Goal: Feedback & Contribution: Leave review/rating

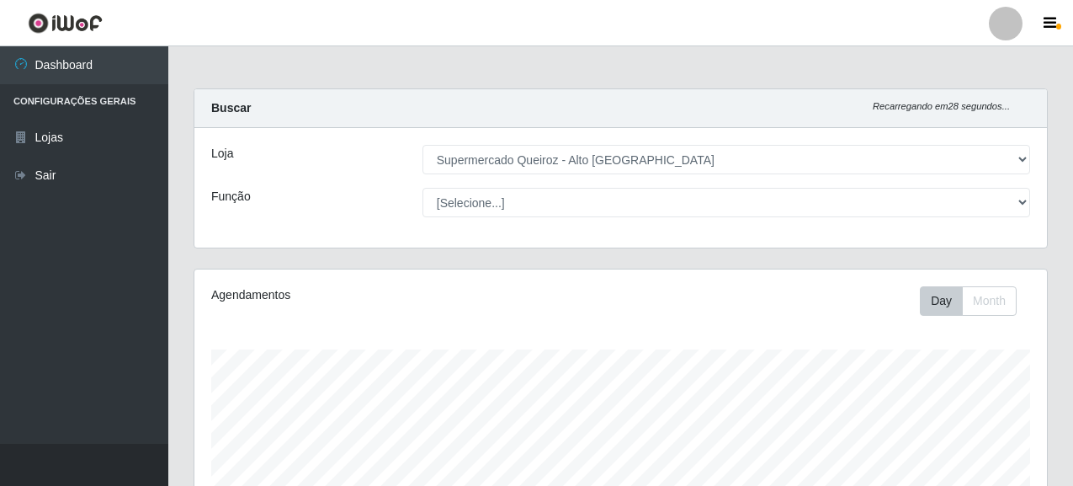
select select "496"
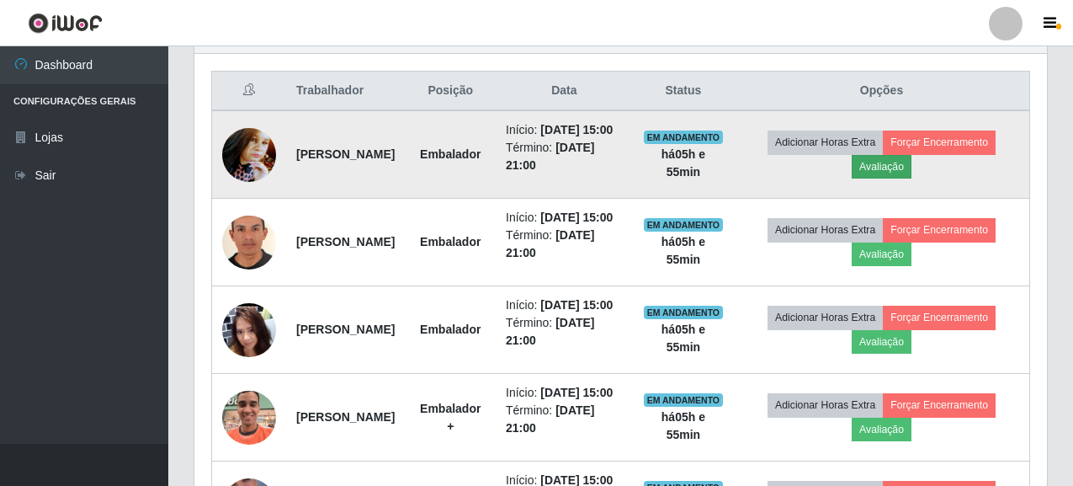
scroll to position [349, 853]
click at [912, 168] on button "Avaliação" at bounding box center [882, 167] width 60 height 24
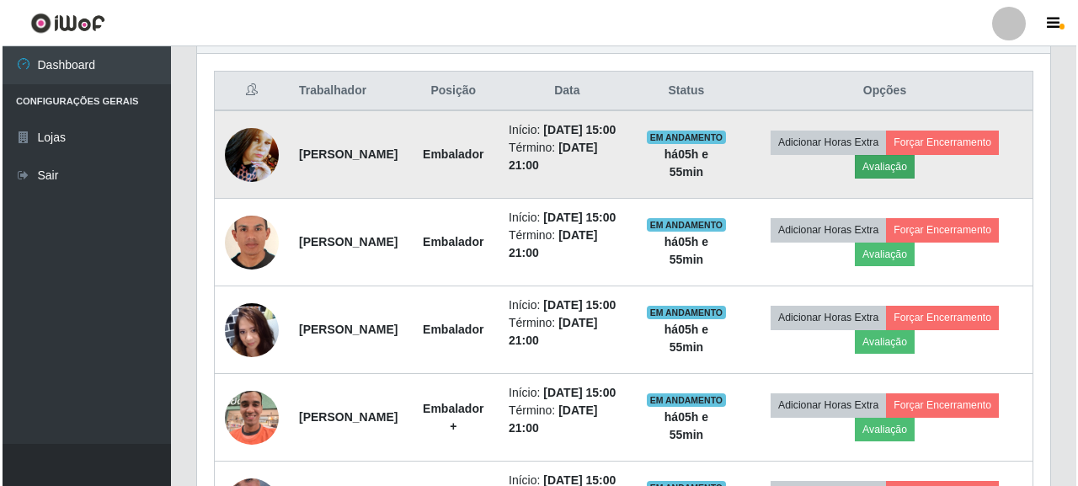
scroll to position [349, 843]
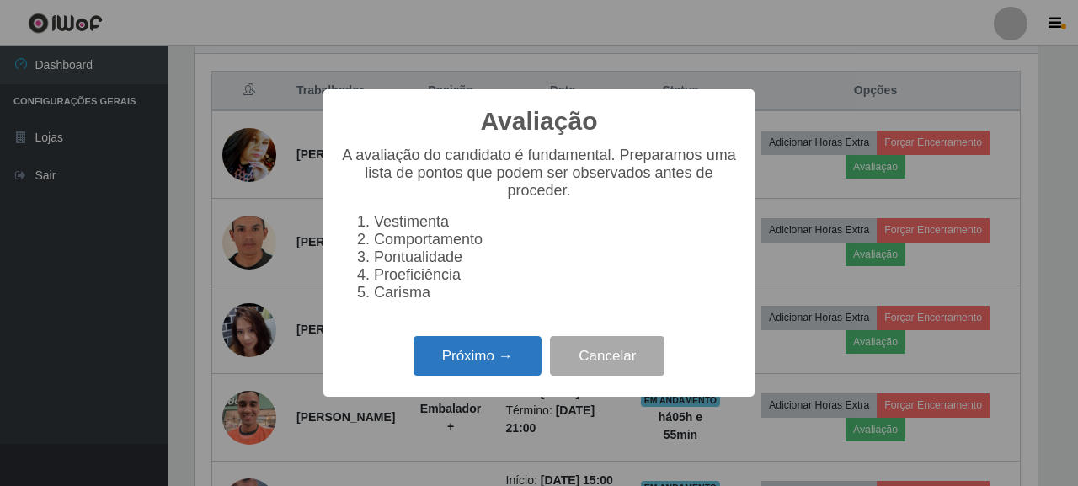
click at [493, 360] on button "Próximo →" at bounding box center [477, 356] width 128 height 40
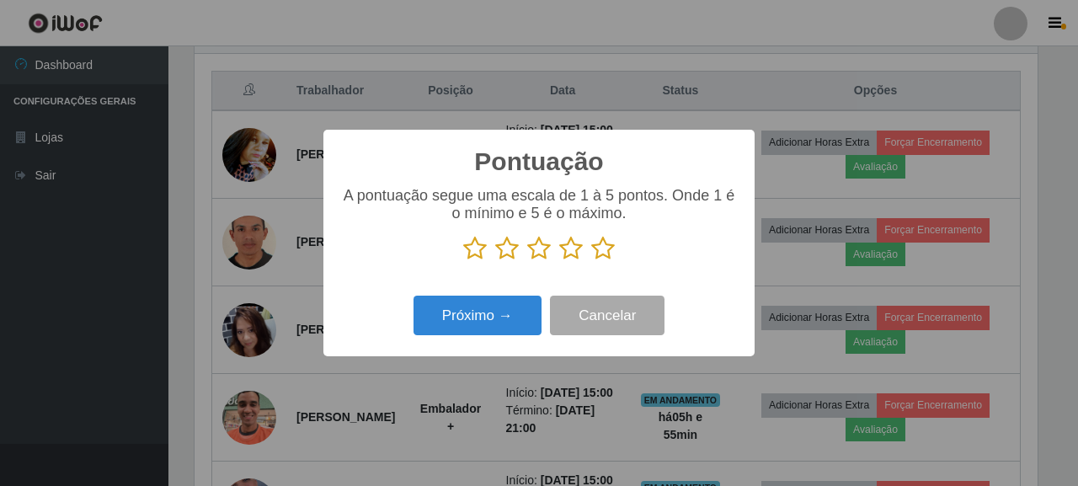
scroll to position [841494, 841001]
click at [518, 245] on icon at bounding box center [507, 248] width 24 height 25
click at [495, 261] on input "radio" at bounding box center [495, 261] width 0 height 0
click at [511, 308] on button "Próximo →" at bounding box center [477, 315] width 128 height 40
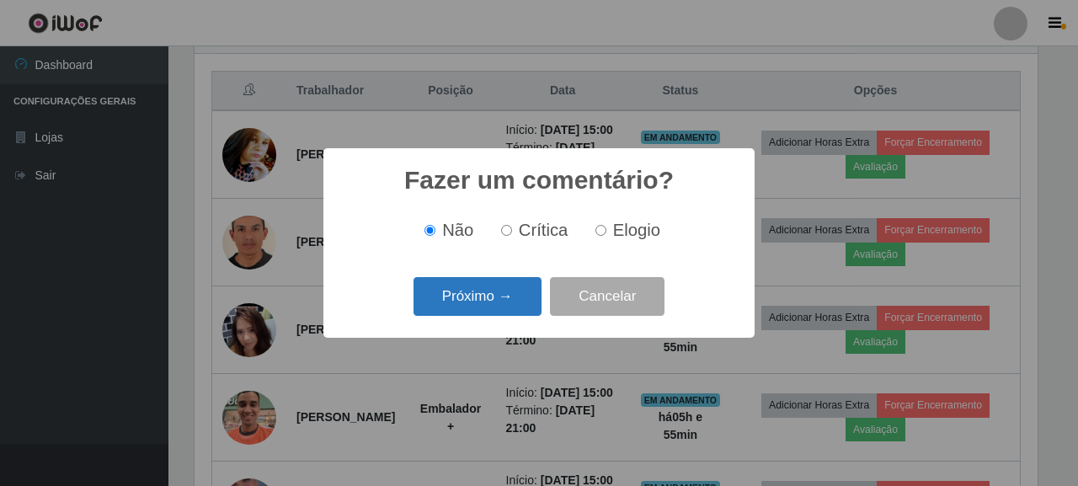
click at [505, 309] on button "Próximo →" at bounding box center [477, 297] width 128 height 40
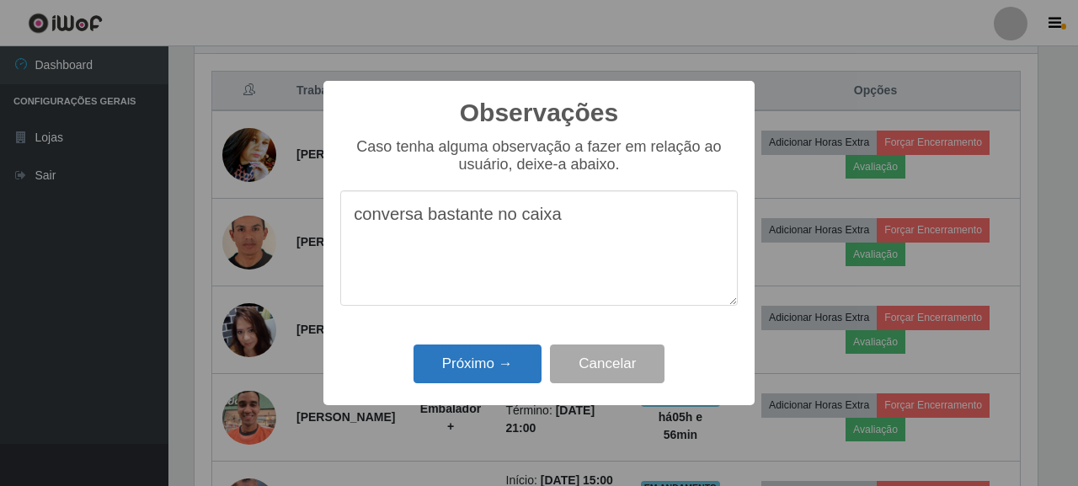
type textarea "conversa bastante no caixa"
click at [441, 359] on button "Próximo →" at bounding box center [477, 364] width 128 height 40
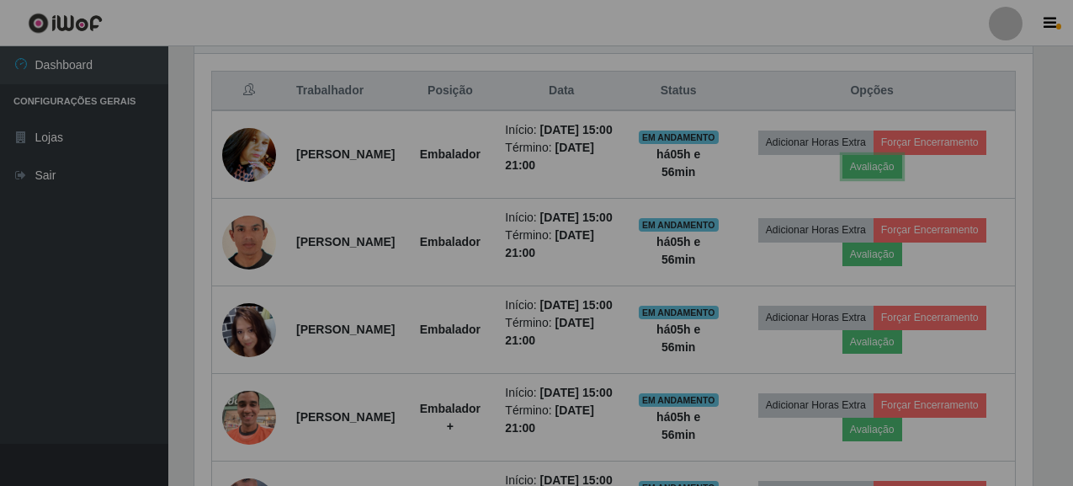
scroll to position [349, 853]
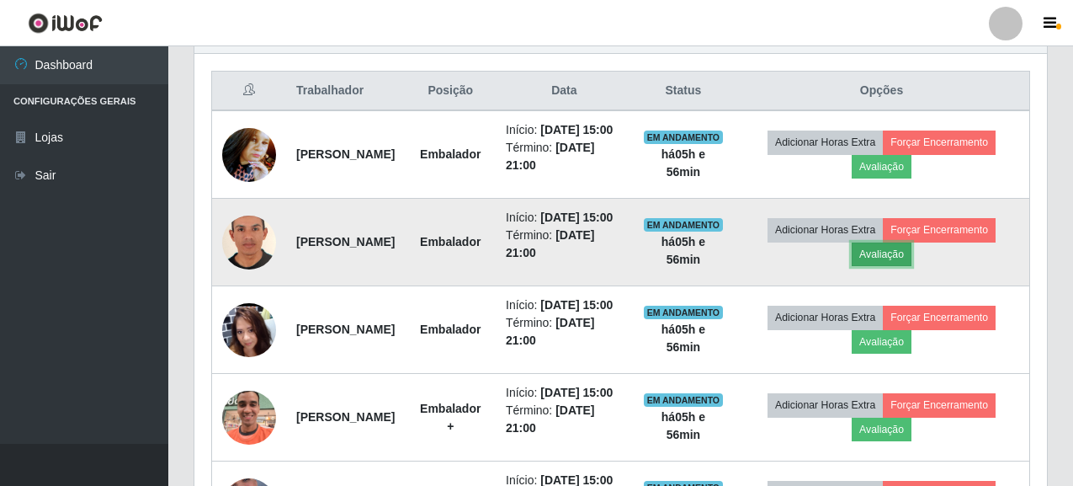
click at [912, 266] on button "Avaliação" at bounding box center [882, 254] width 60 height 24
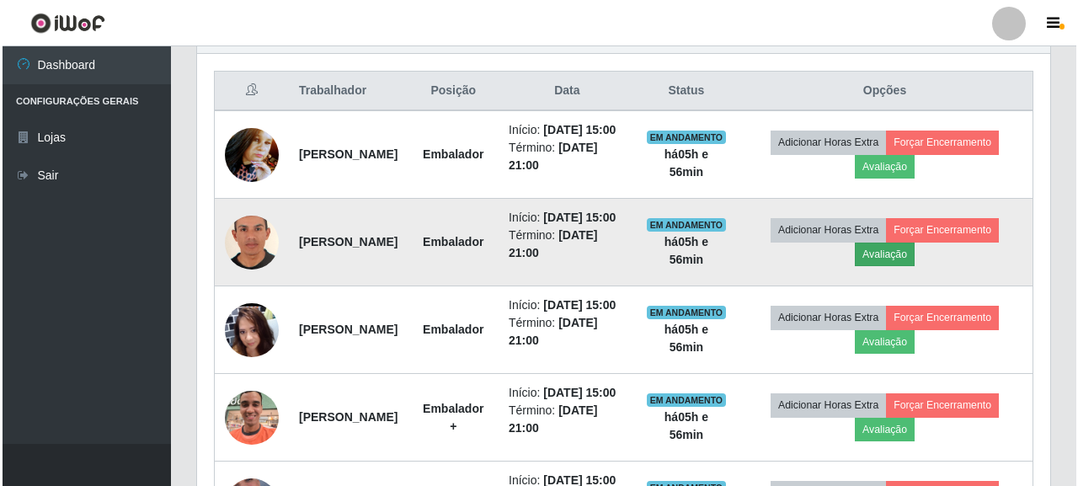
scroll to position [349, 843]
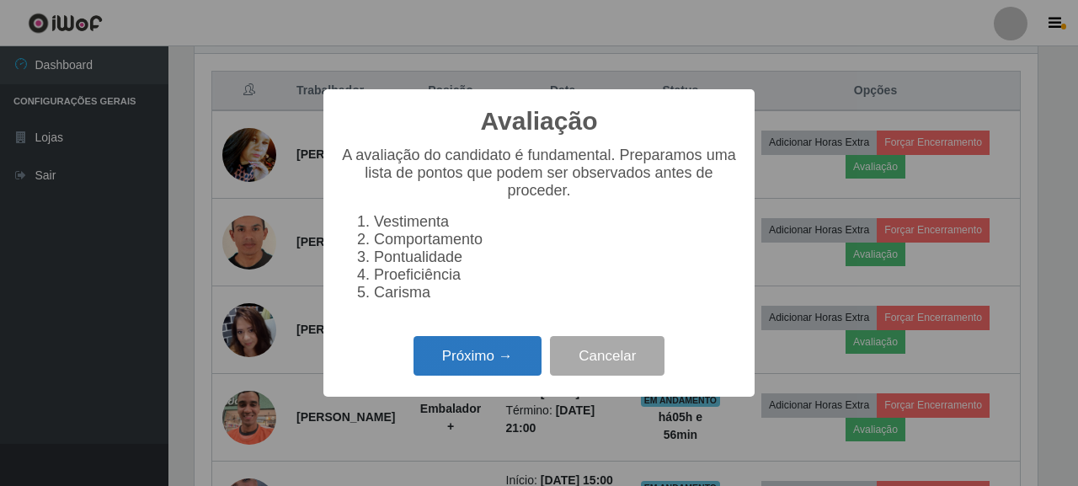
click at [448, 354] on button "Próximo →" at bounding box center [477, 356] width 128 height 40
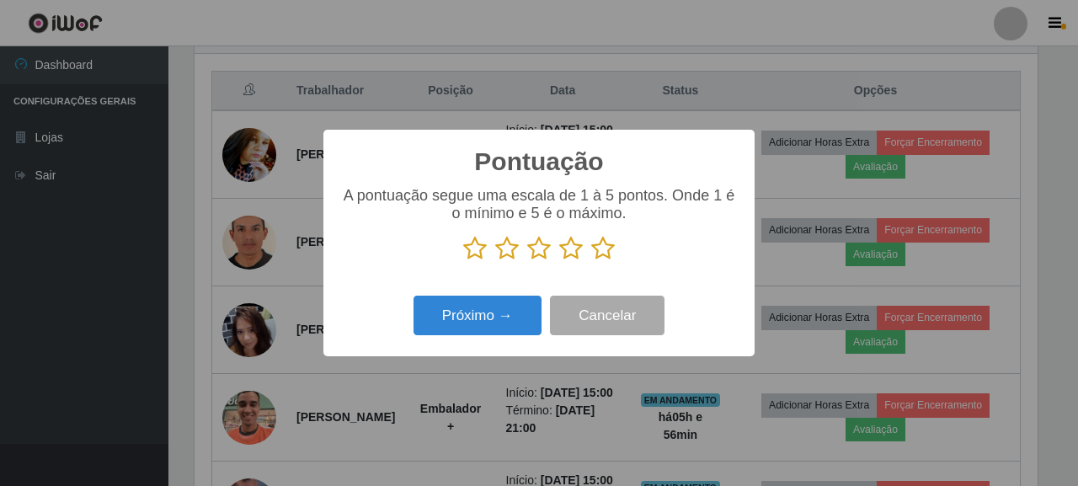
scroll to position [841494, 841001]
click at [607, 242] on icon at bounding box center [603, 248] width 24 height 25
click at [591, 261] on input "radio" at bounding box center [591, 261] width 0 height 0
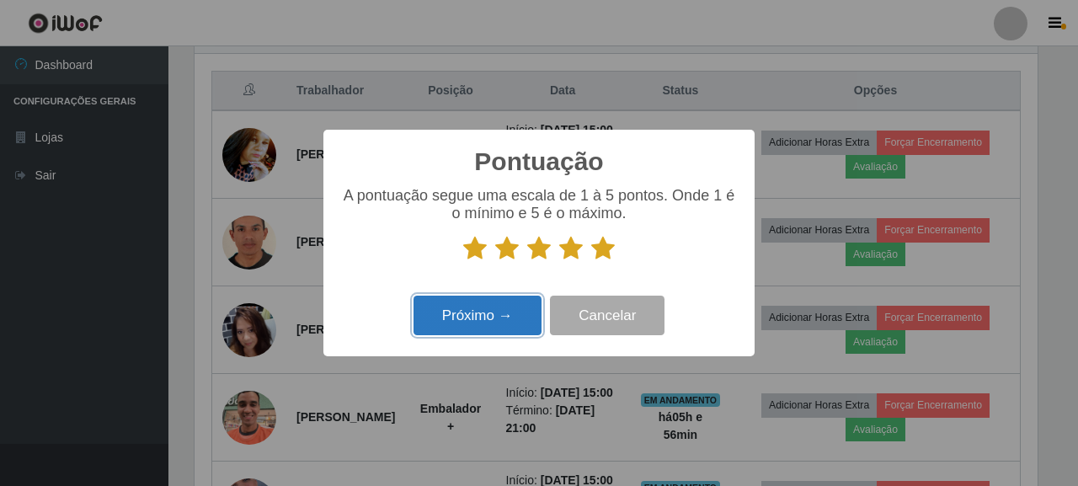
click at [492, 303] on button "Próximo →" at bounding box center [477, 315] width 128 height 40
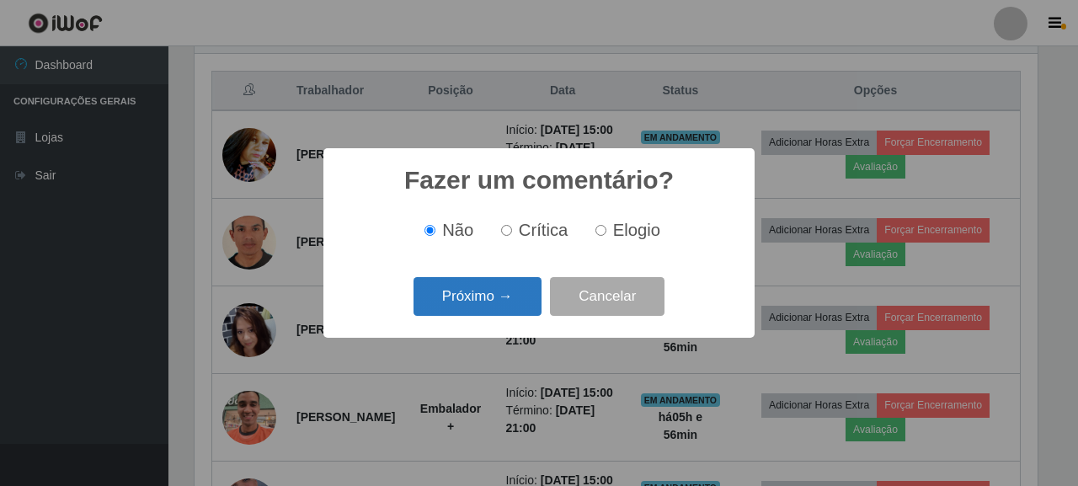
click at [501, 280] on button "Próximo →" at bounding box center [477, 297] width 128 height 40
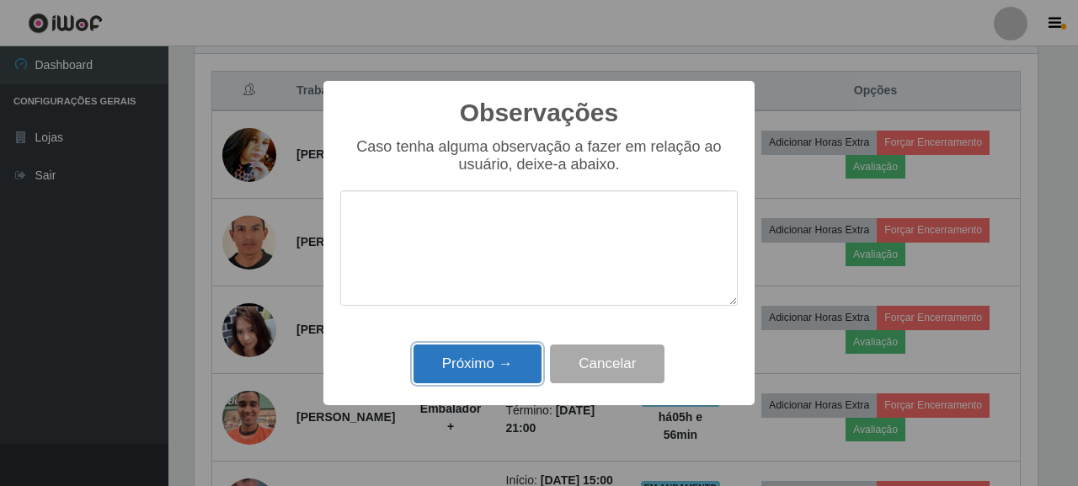
click at [506, 370] on button "Próximo →" at bounding box center [477, 364] width 128 height 40
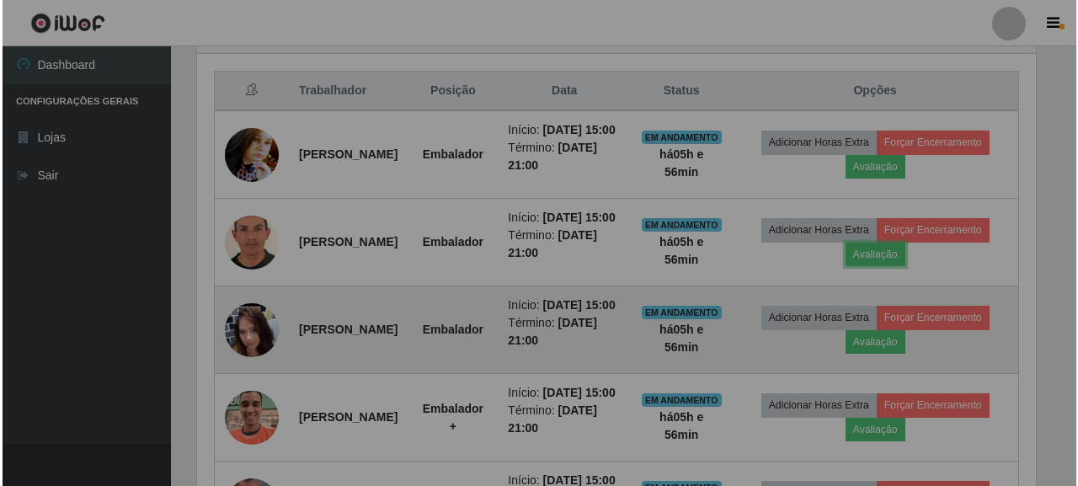
scroll to position [349, 853]
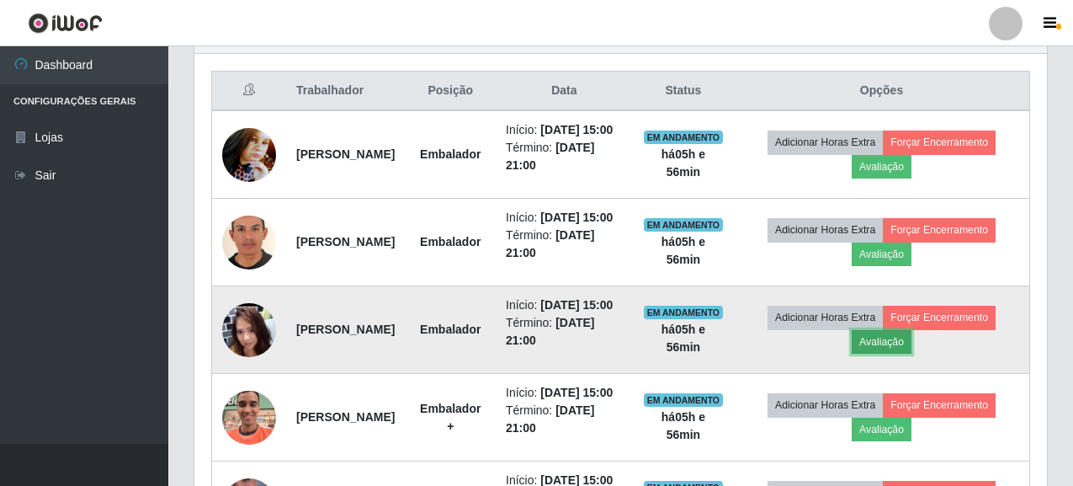
click at [912, 354] on button "Avaliação" at bounding box center [882, 342] width 60 height 24
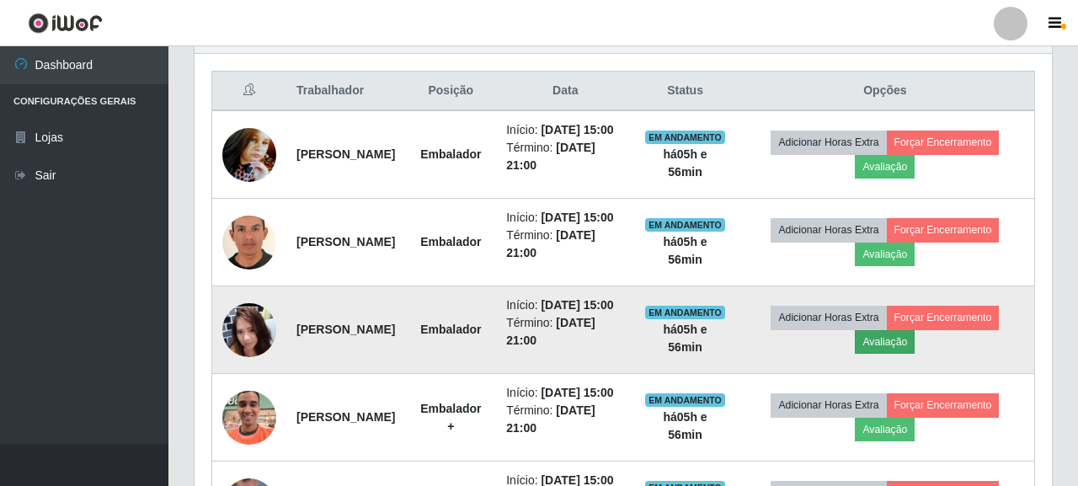
scroll to position [349, 843]
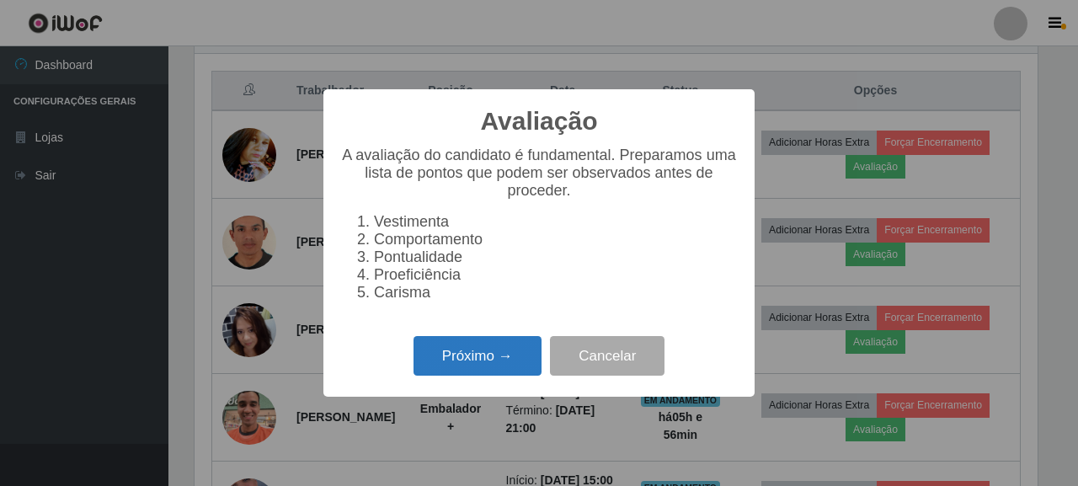
click at [505, 374] on button "Próximo →" at bounding box center [477, 356] width 128 height 40
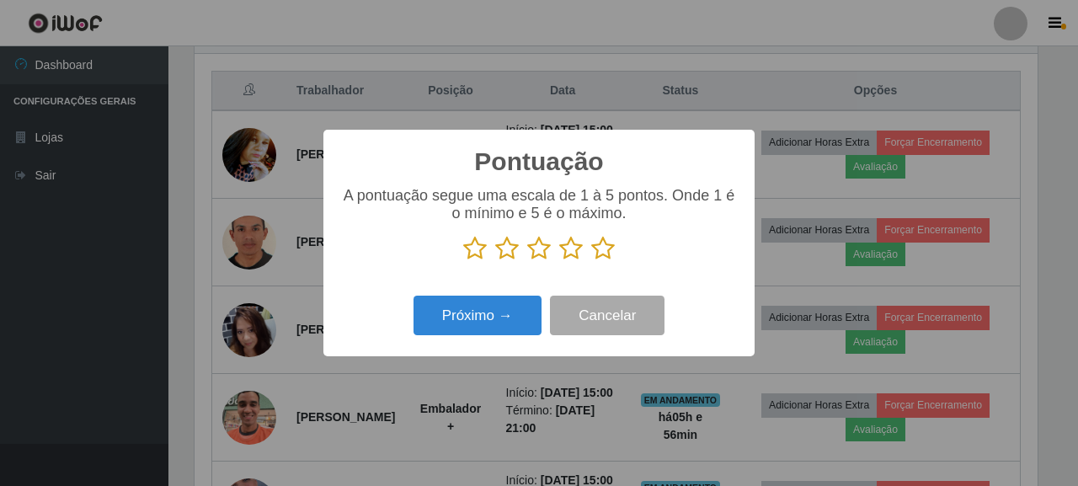
drag, startPoint x: 580, startPoint y: 258, endPoint x: 591, endPoint y: 253, distance: 12.1
click at [588, 254] on p at bounding box center [538, 248] width 397 height 25
click at [591, 253] on icon at bounding box center [603, 248] width 24 height 25
click at [591, 261] on input "radio" at bounding box center [591, 261] width 0 height 0
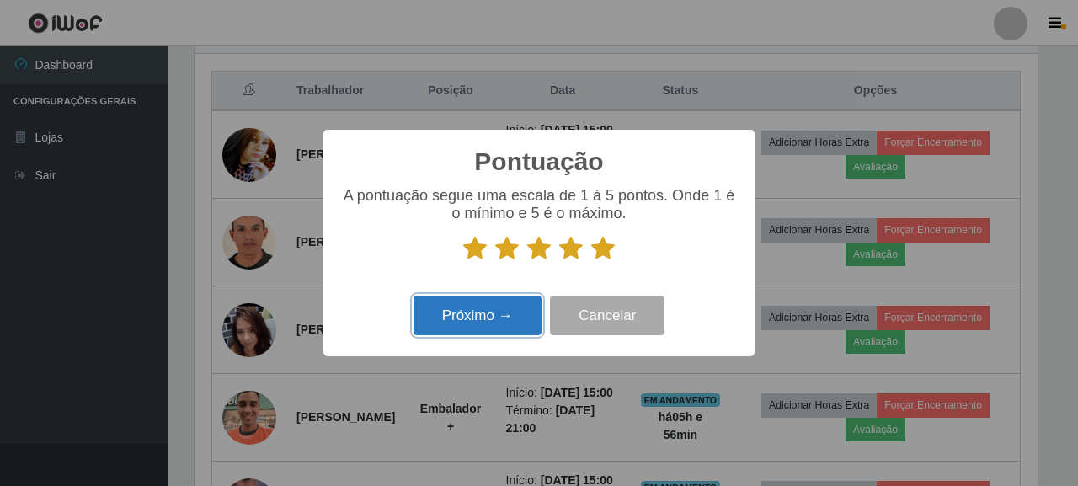
click at [482, 321] on button "Próximo →" at bounding box center [477, 315] width 128 height 40
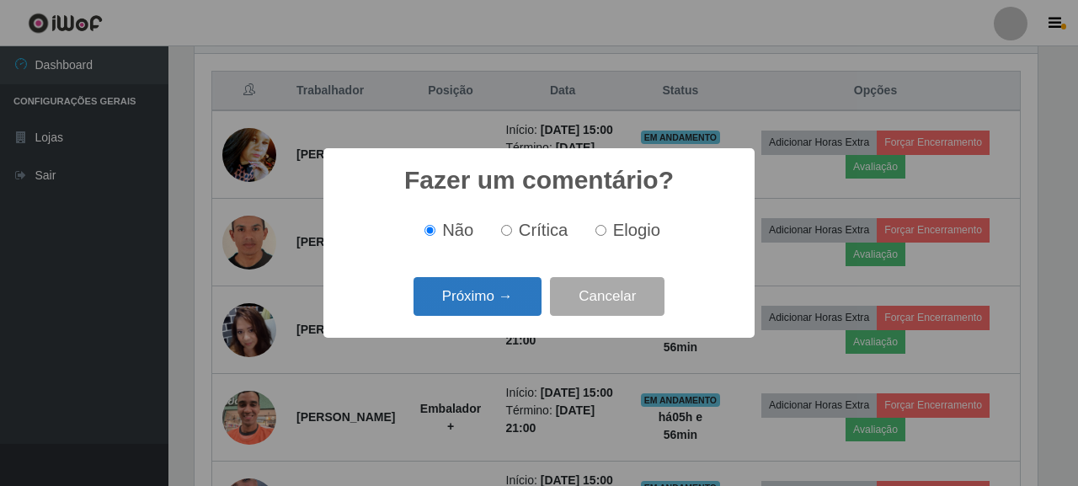
click at [482, 303] on button "Próximo →" at bounding box center [477, 297] width 128 height 40
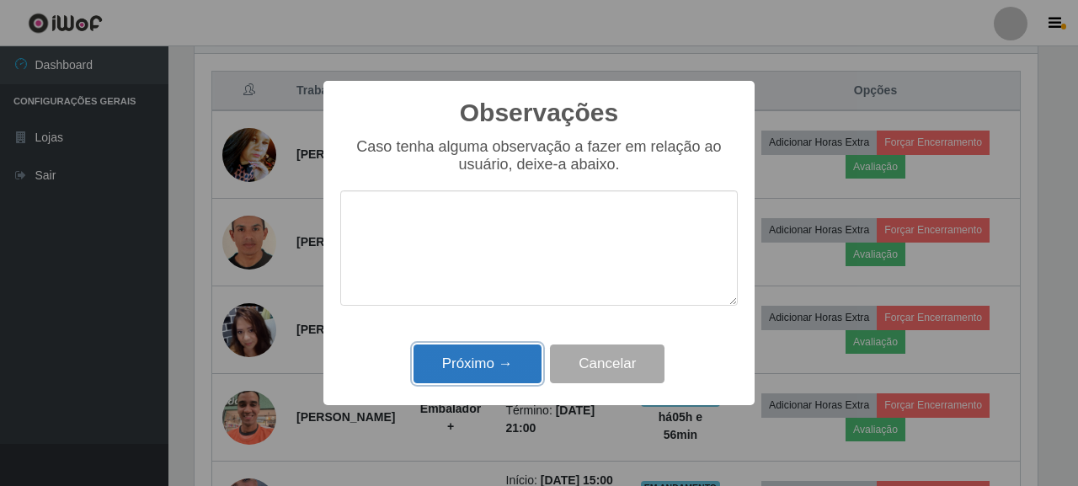
click at [476, 354] on button "Próximo →" at bounding box center [477, 364] width 128 height 40
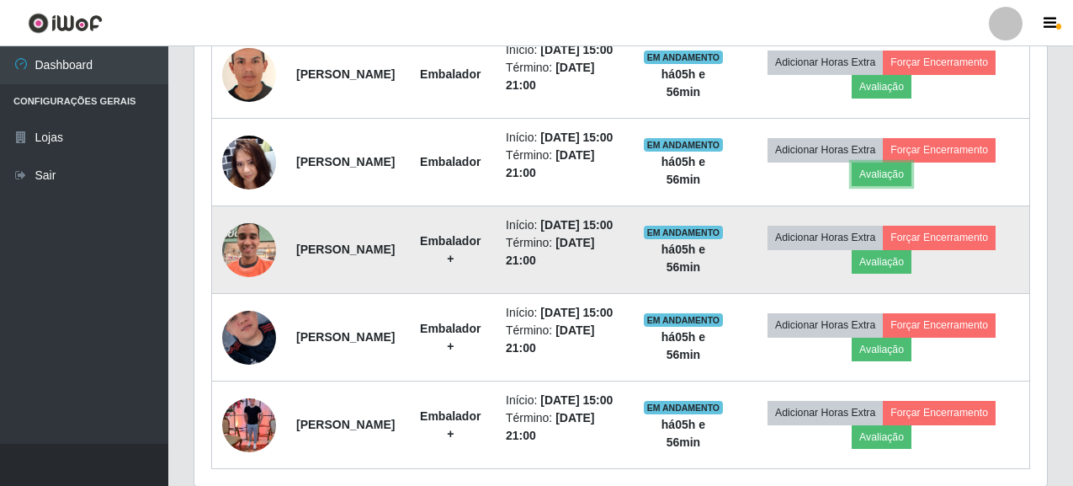
scroll to position [796, 0]
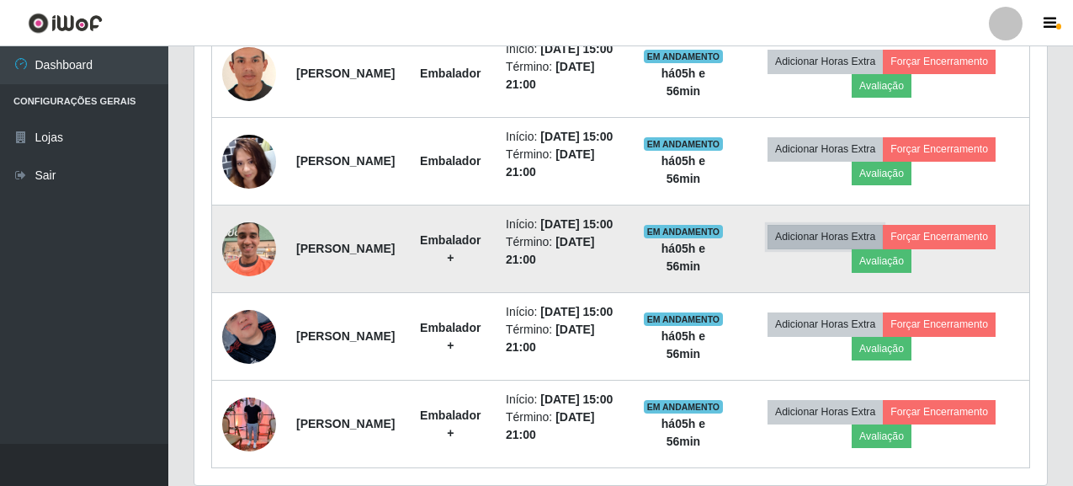
click at [883, 248] on button "Adicionar Horas Extra" at bounding box center [825, 237] width 115 height 24
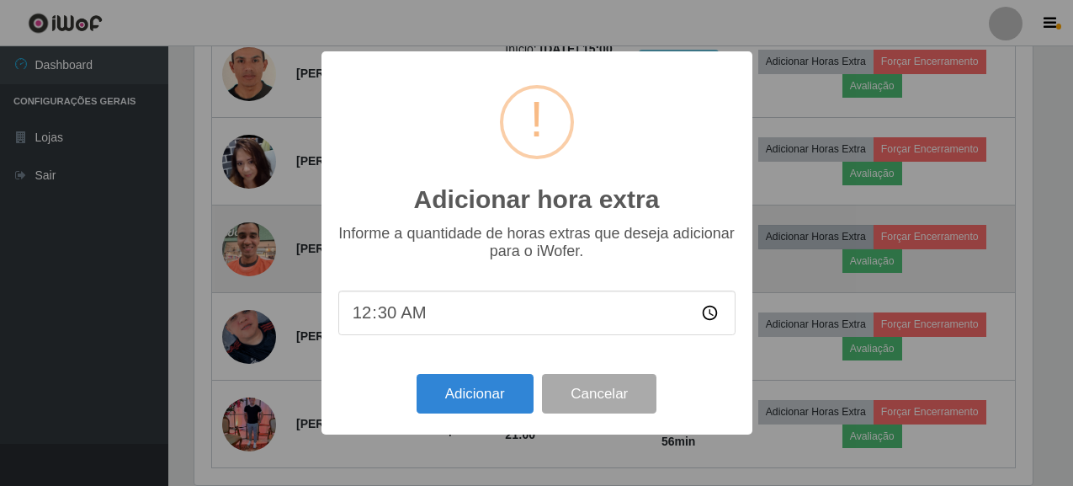
scroll to position [349, 843]
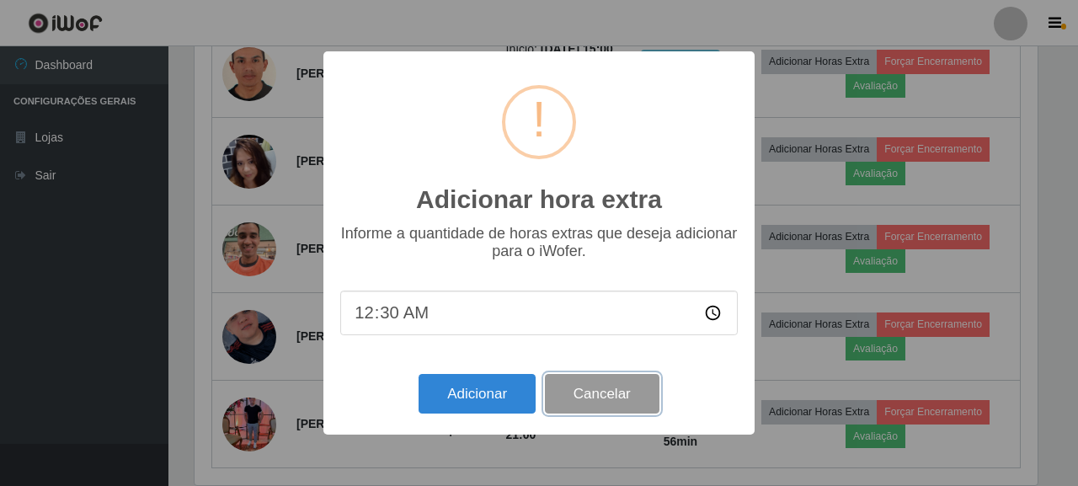
click at [604, 387] on button "Cancelar" at bounding box center [602, 394] width 114 height 40
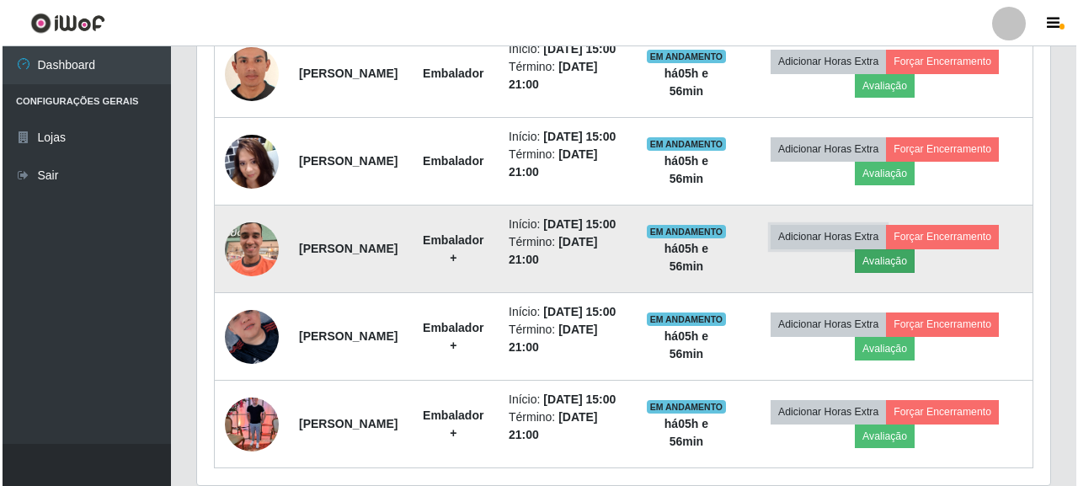
scroll to position [349, 853]
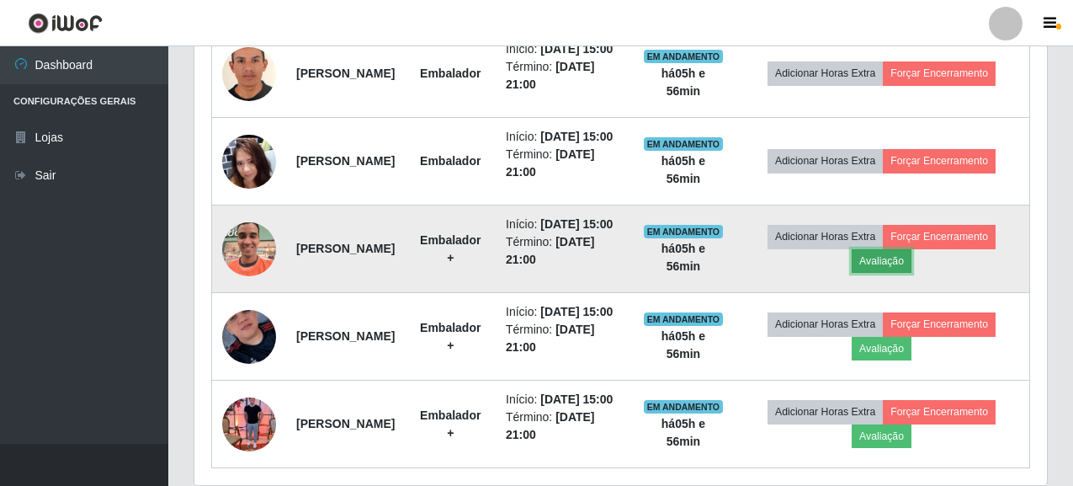
click at [912, 273] on button "Avaliação" at bounding box center [882, 261] width 60 height 24
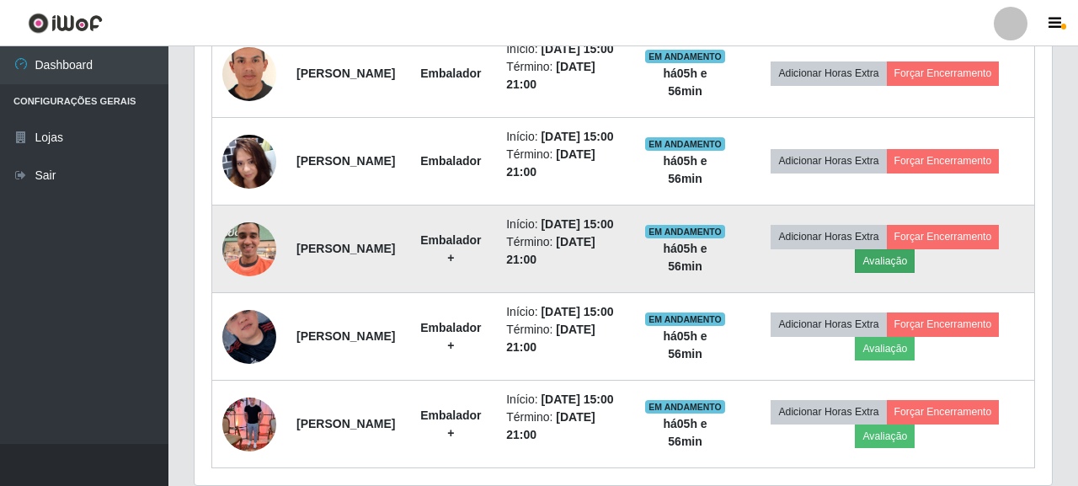
scroll to position [349, 843]
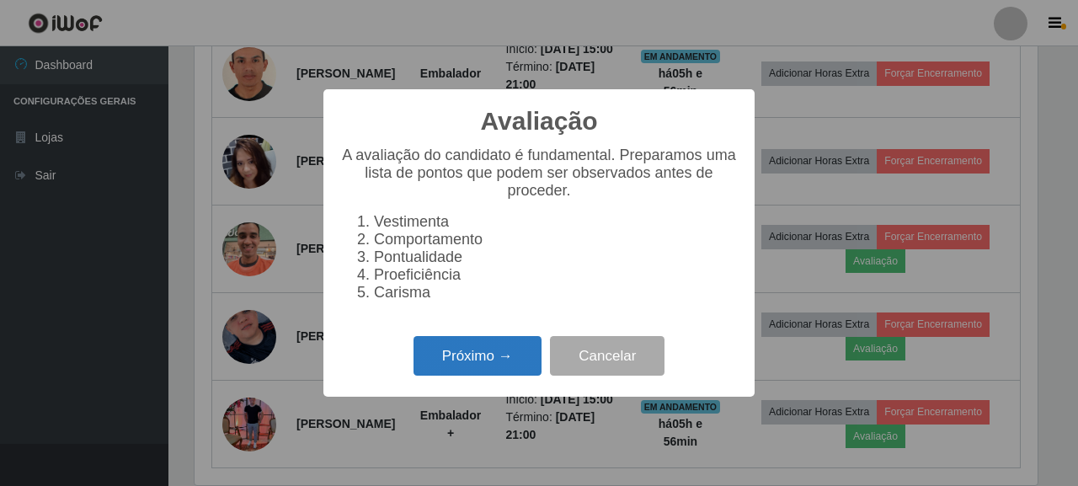
click at [497, 360] on button "Próximo →" at bounding box center [477, 356] width 128 height 40
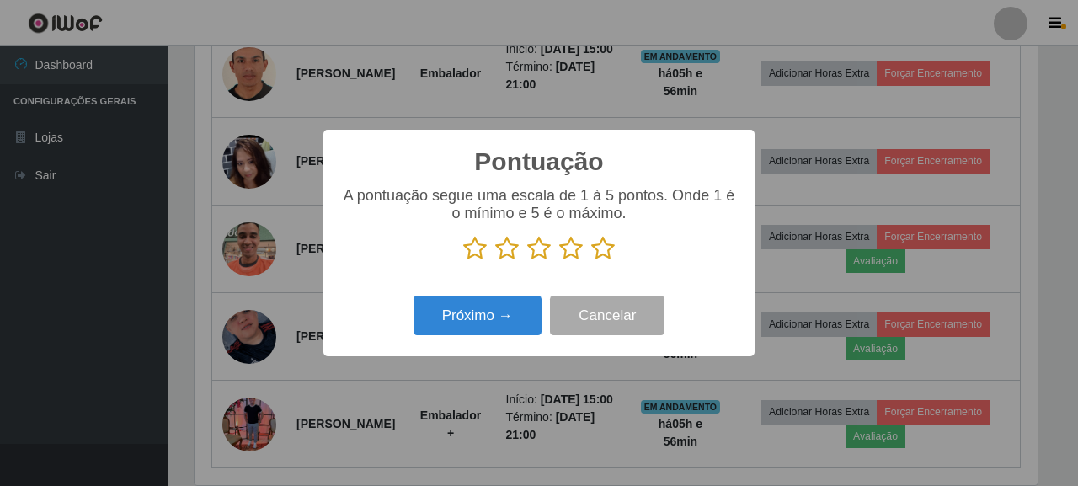
click at [608, 249] on icon at bounding box center [603, 248] width 24 height 25
click at [591, 261] on input "radio" at bounding box center [591, 261] width 0 height 0
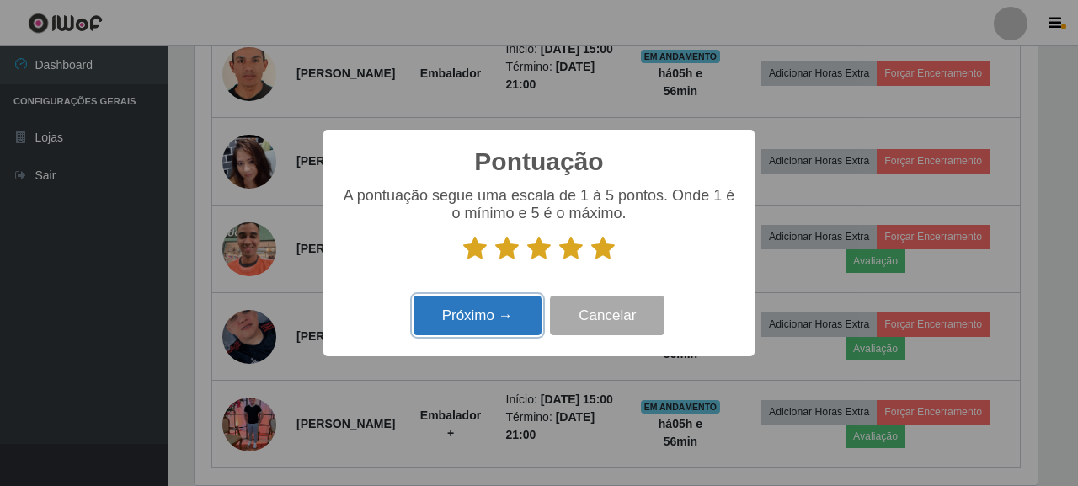
click at [495, 312] on button "Próximo →" at bounding box center [477, 315] width 128 height 40
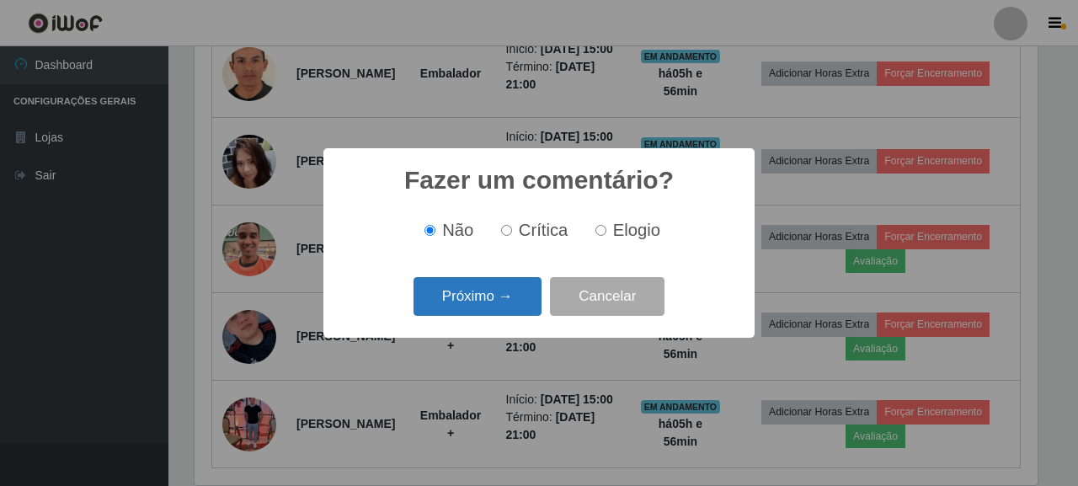
click at [497, 303] on button "Próximo →" at bounding box center [477, 297] width 128 height 40
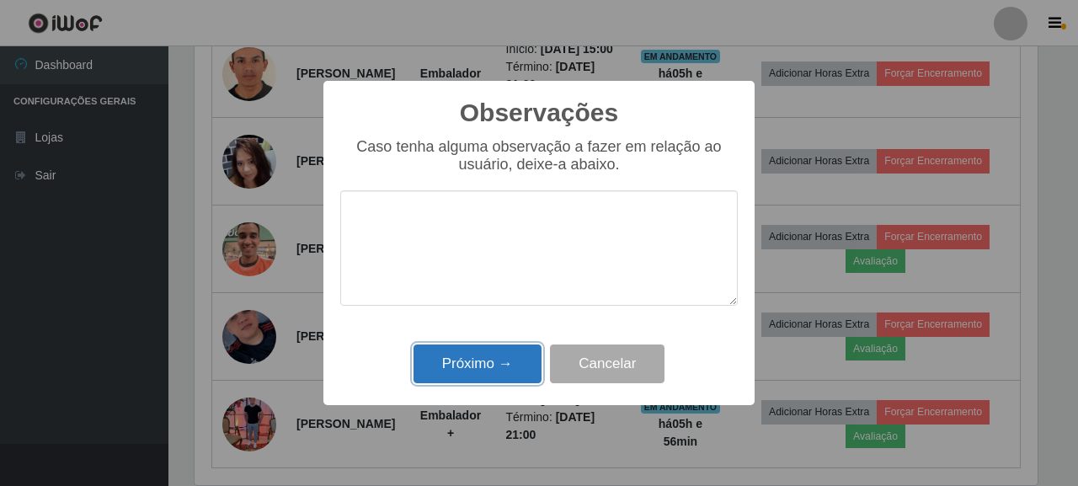
click at [446, 356] on button "Próximo →" at bounding box center [477, 364] width 128 height 40
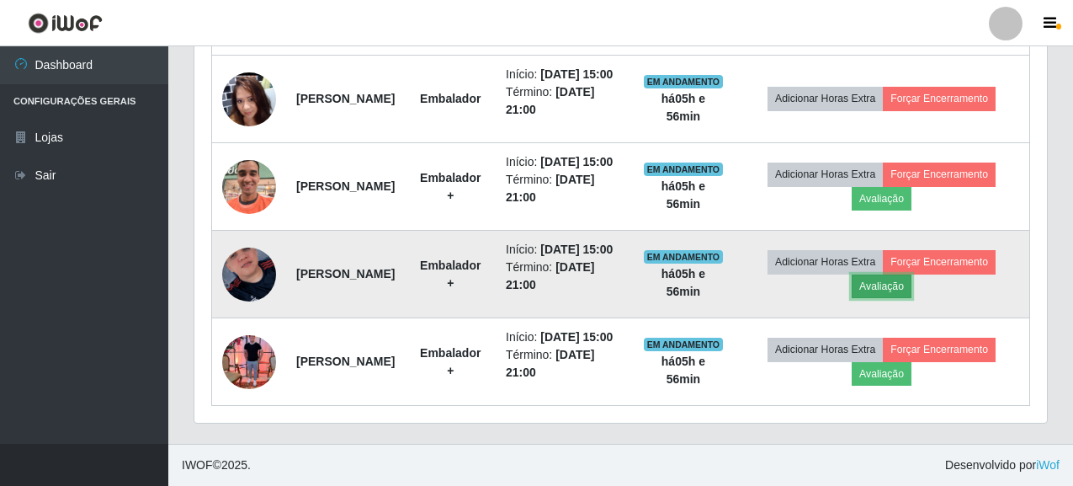
click at [912, 274] on button "Avaliação" at bounding box center [882, 286] width 60 height 24
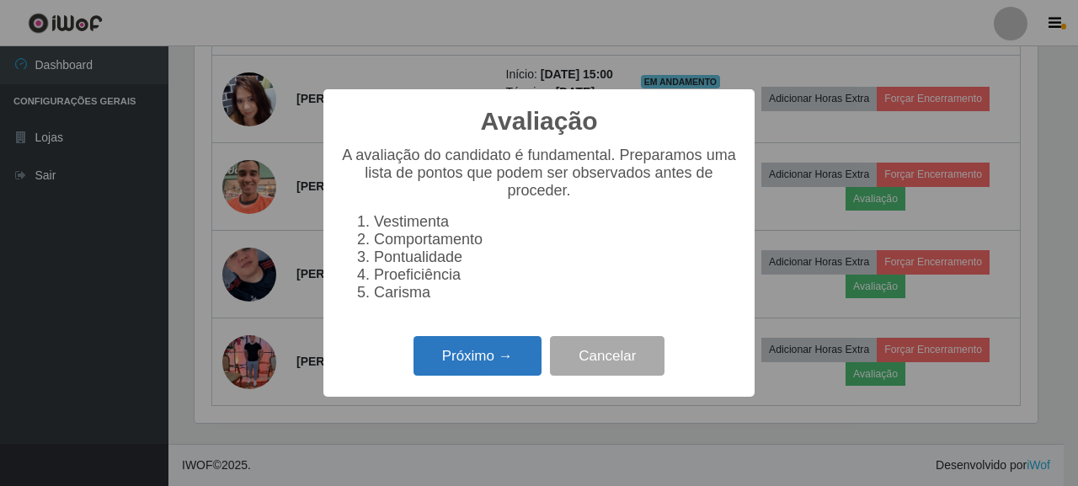
click at [455, 360] on button "Próximo →" at bounding box center [477, 356] width 128 height 40
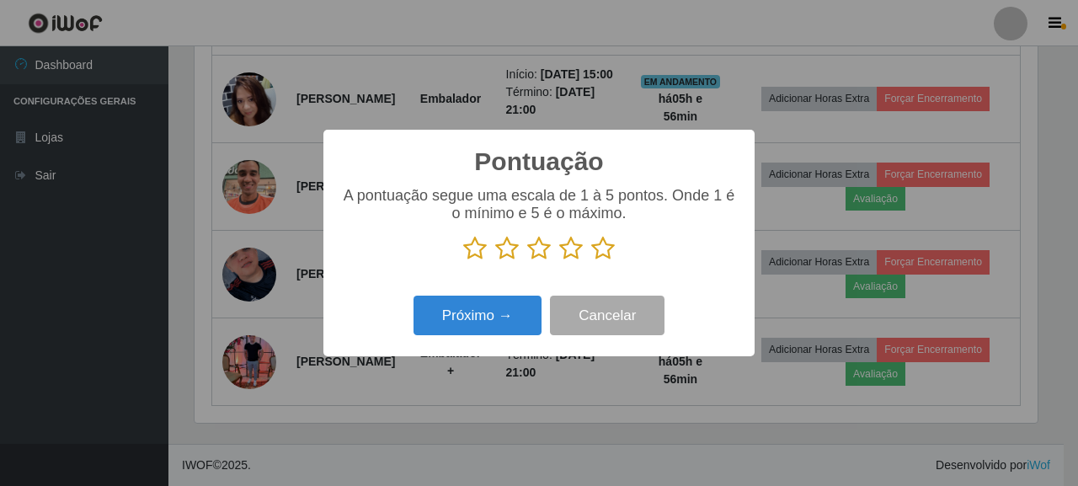
drag, startPoint x: 619, startPoint y: 253, endPoint x: 588, endPoint y: 259, distance: 31.7
click at [588, 258] on p at bounding box center [538, 248] width 397 height 25
click at [602, 253] on icon at bounding box center [603, 248] width 24 height 25
click at [591, 261] on input "radio" at bounding box center [591, 261] width 0 height 0
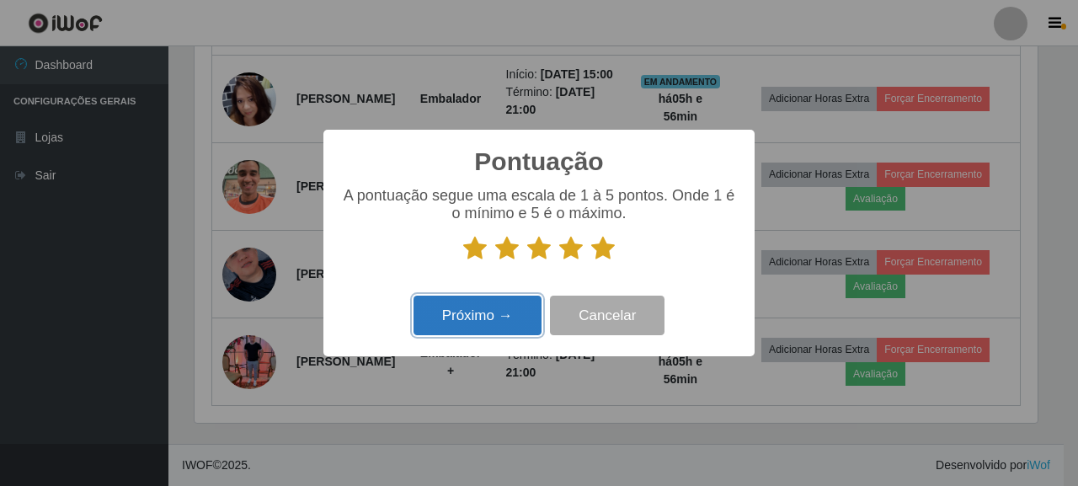
click at [501, 306] on button "Próximo →" at bounding box center [477, 315] width 128 height 40
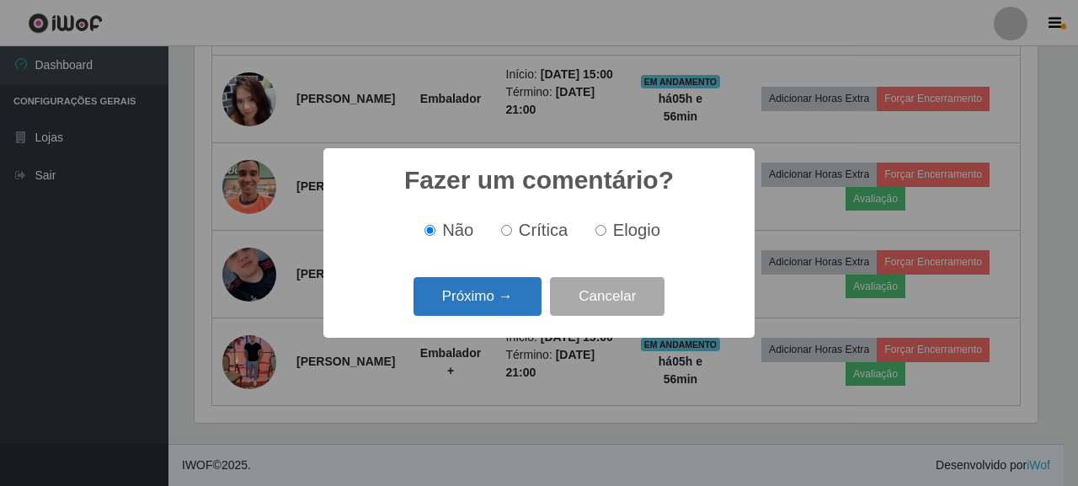
click at [475, 297] on button "Próximo →" at bounding box center [477, 297] width 128 height 40
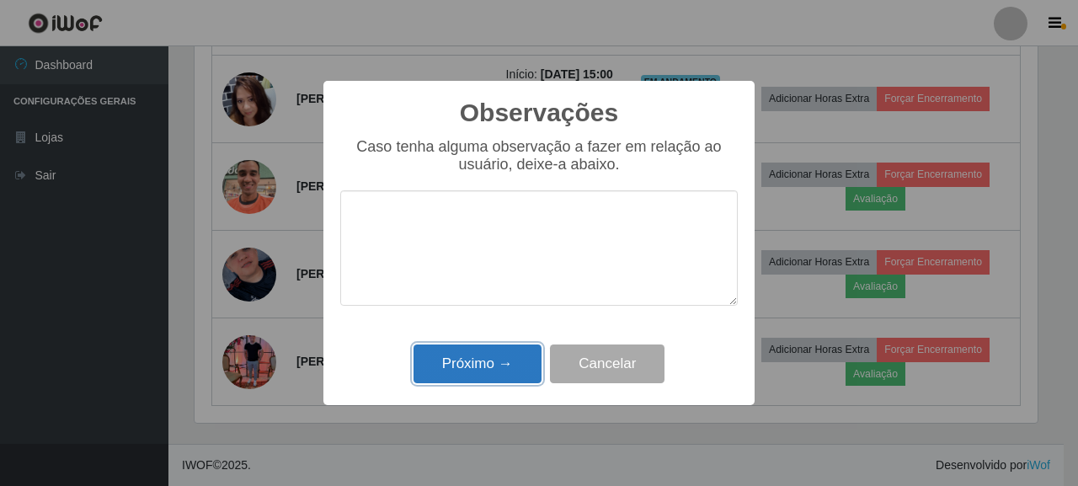
click at [498, 365] on button "Próximo →" at bounding box center [477, 364] width 128 height 40
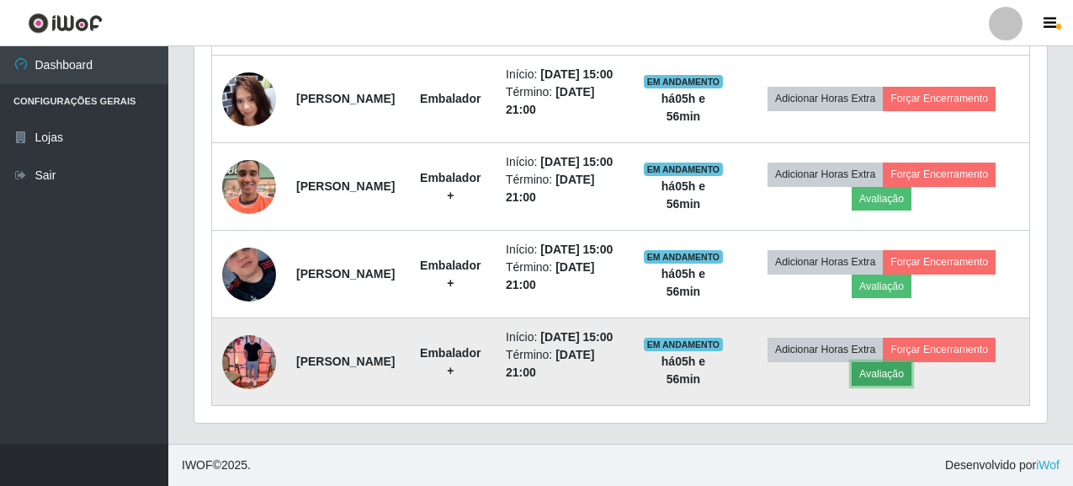
click at [912, 370] on button "Avaliação" at bounding box center [882, 374] width 60 height 24
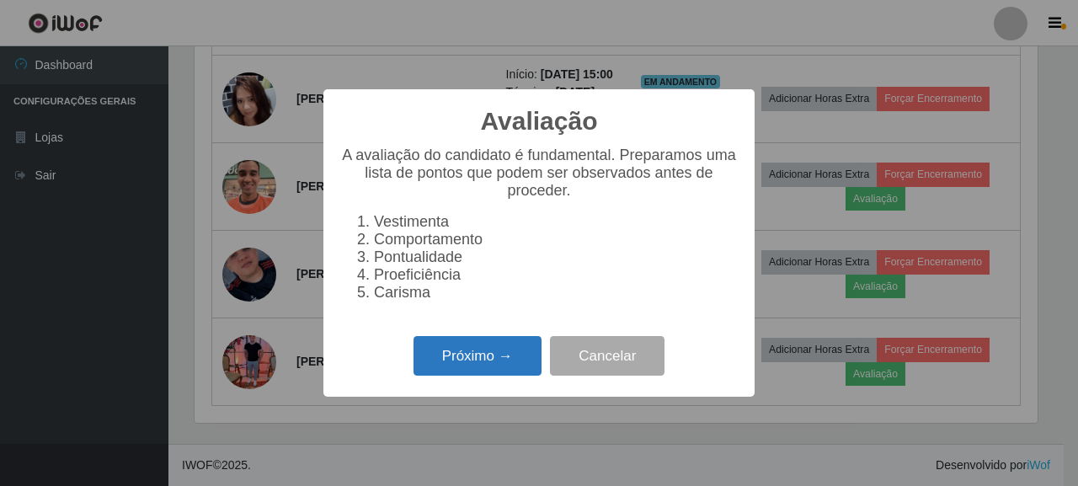
click at [482, 365] on button "Próximo →" at bounding box center [477, 356] width 128 height 40
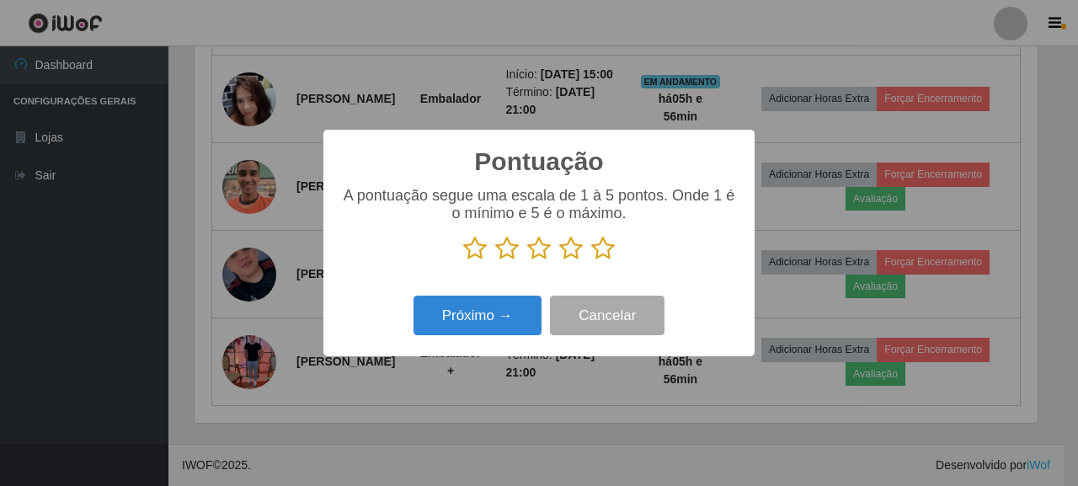
click at [612, 253] on icon at bounding box center [603, 248] width 24 height 25
click at [591, 261] on input "radio" at bounding box center [591, 261] width 0 height 0
click at [509, 297] on div "Próximo → Cancelar" at bounding box center [538, 315] width 397 height 48
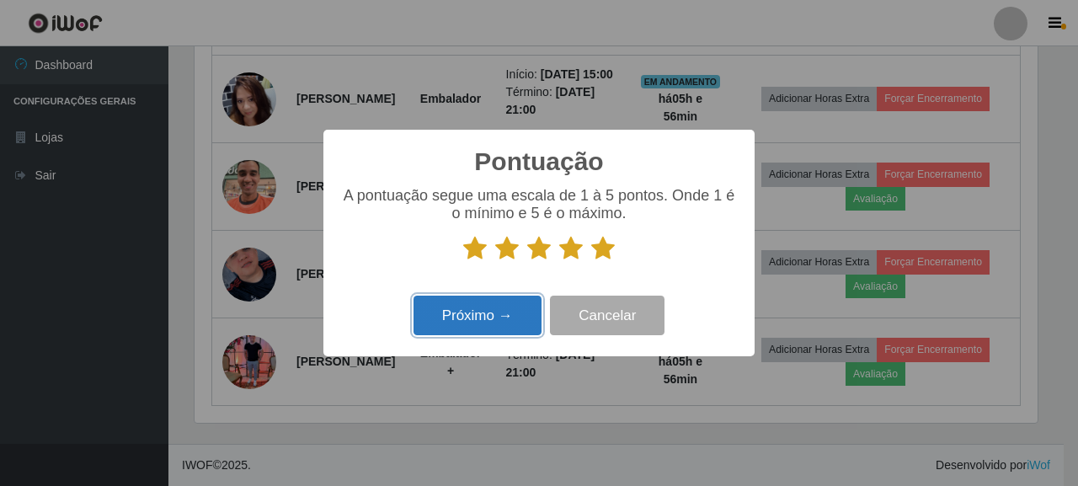
click at [509, 303] on button "Próximo →" at bounding box center [477, 315] width 128 height 40
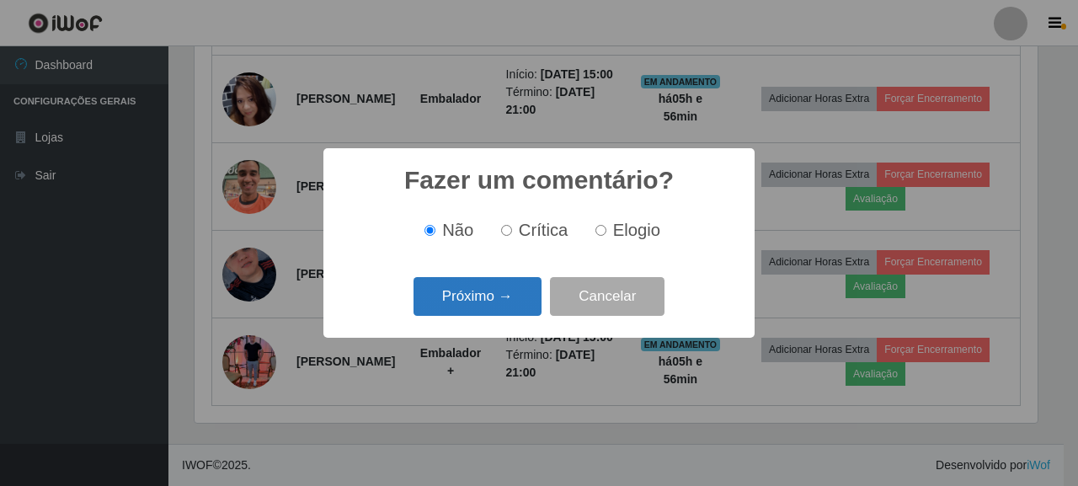
click at [481, 297] on button "Próximo →" at bounding box center [477, 297] width 128 height 40
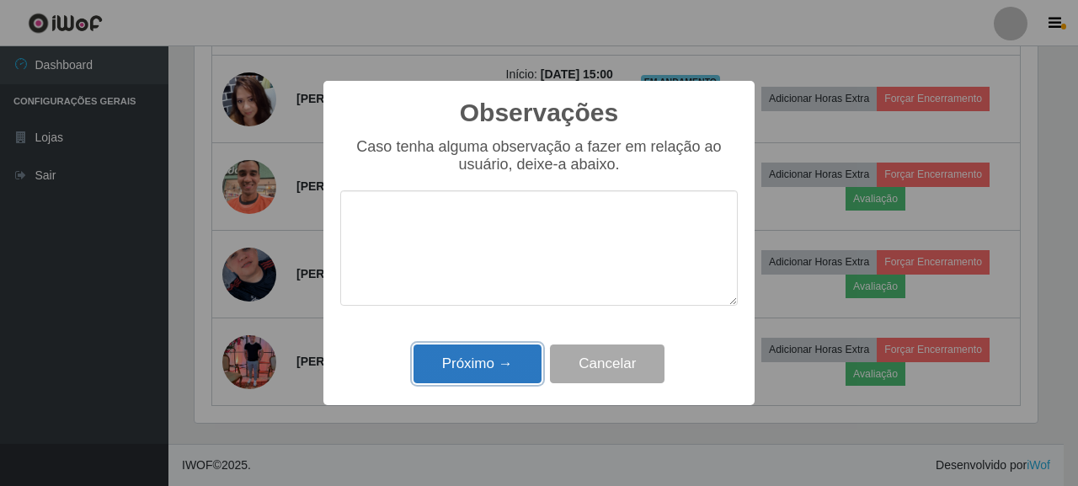
click at [481, 368] on button "Próximo →" at bounding box center [477, 364] width 128 height 40
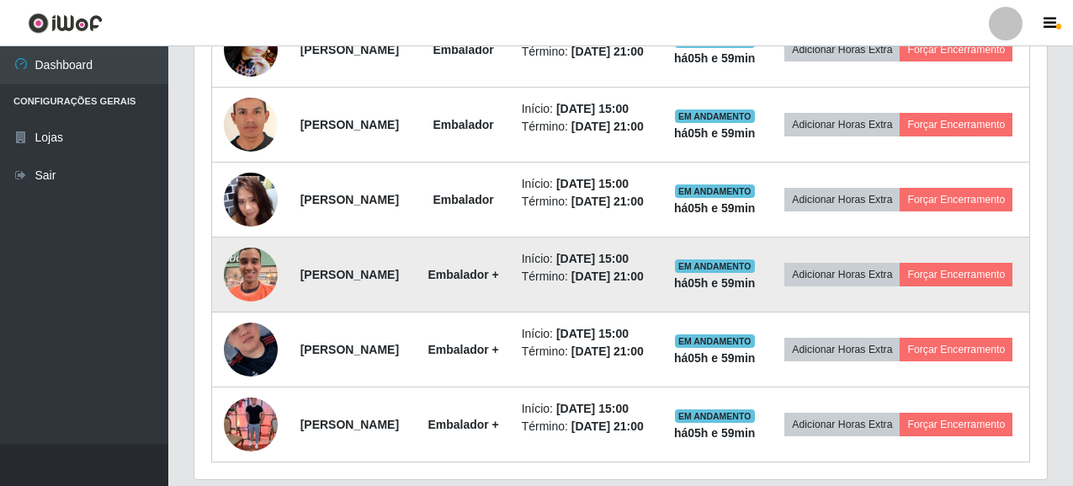
scroll to position [627, 0]
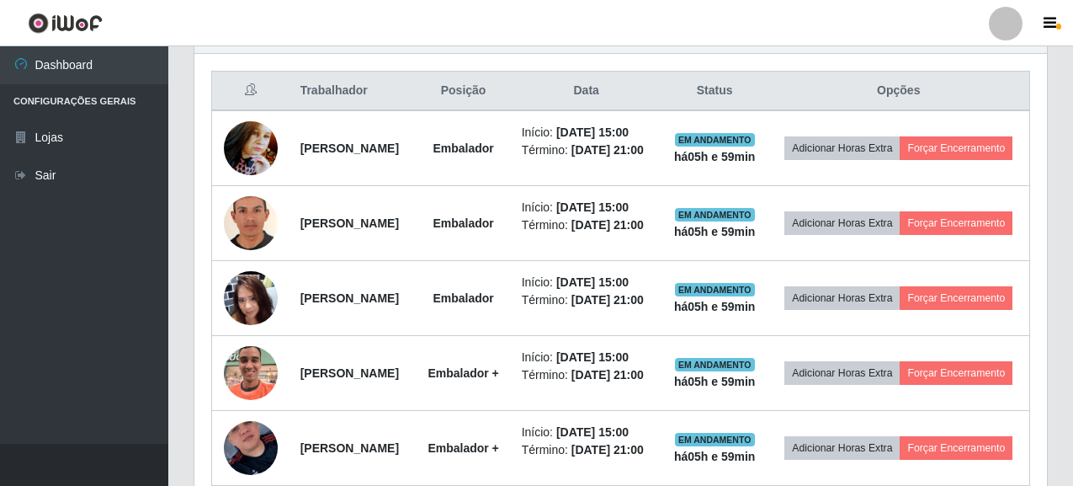
click at [1036, 186] on div "Trabalhador Posição Data Status Opções huana [PERSON_NAME] Início: [DATE] 15:00…" at bounding box center [620, 316] width 853 height 524
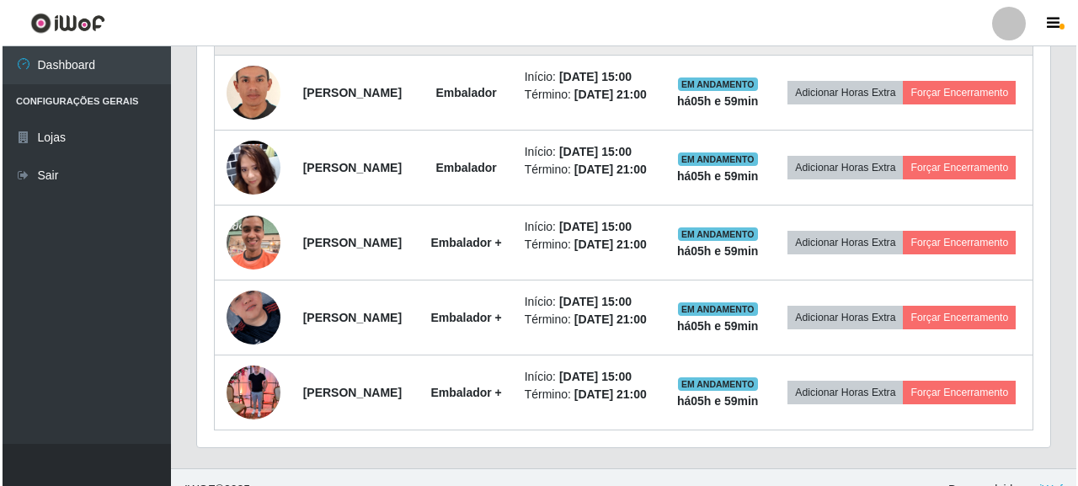
scroll to position [589, 0]
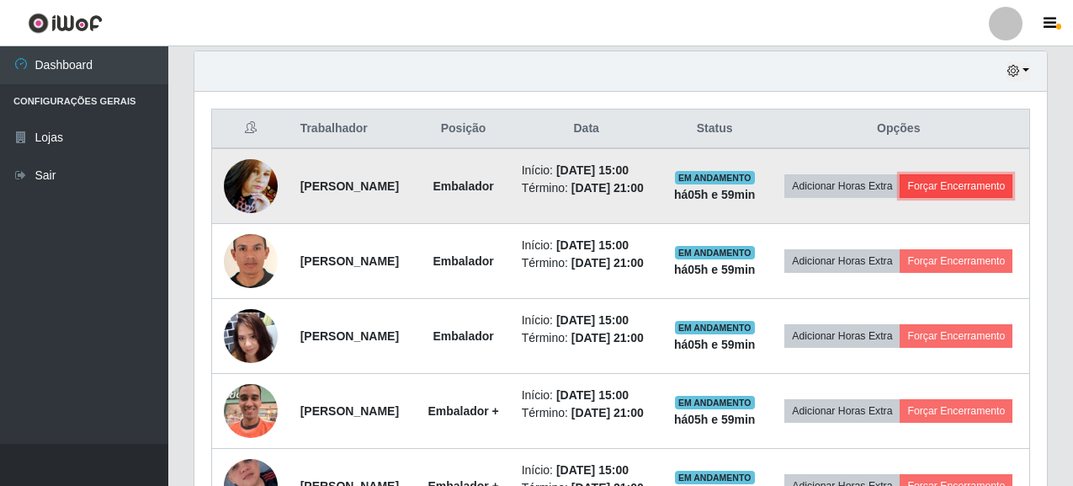
click at [913, 198] on button "Forçar Encerramento" at bounding box center [956, 186] width 113 height 24
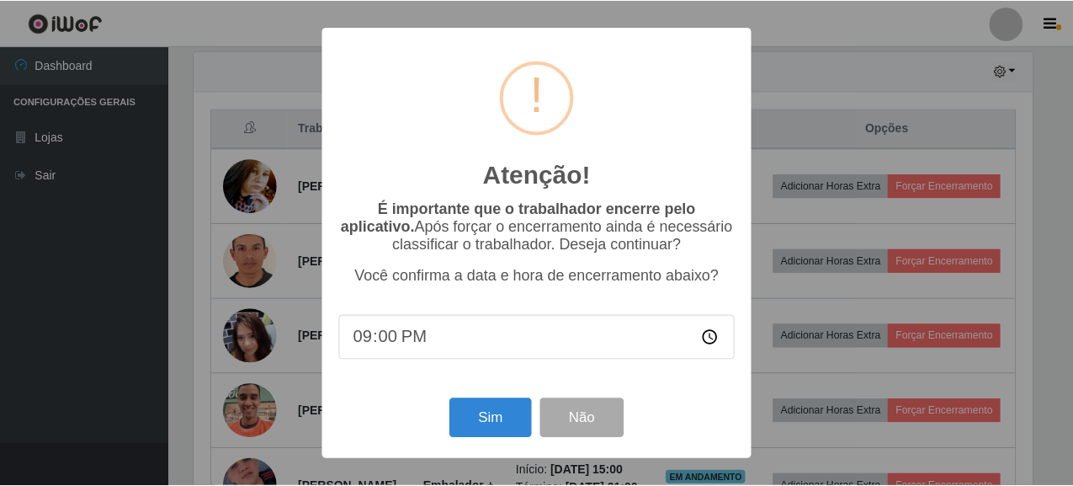
scroll to position [349, 843]
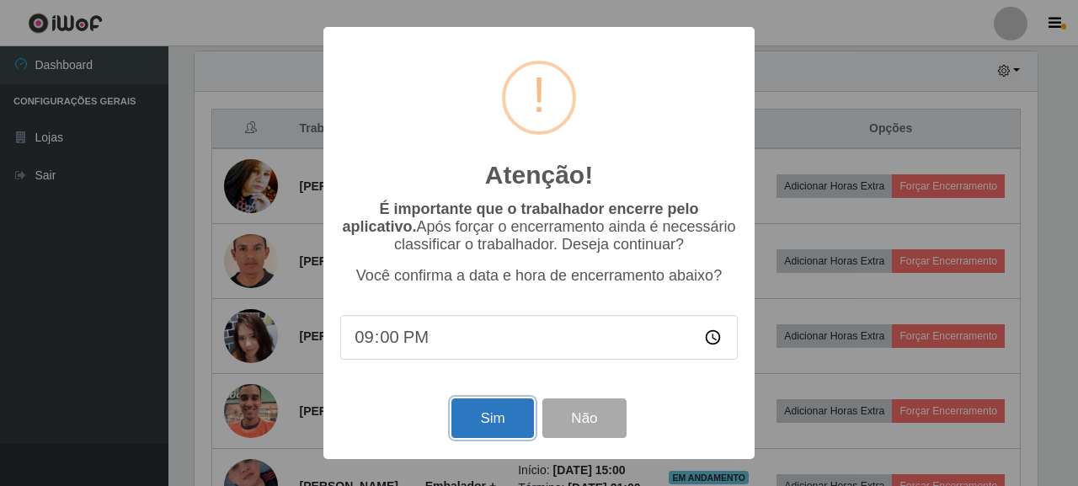
click at [455, 428] on button "Sim" at bounding box center [492, 418] width 82 height 40
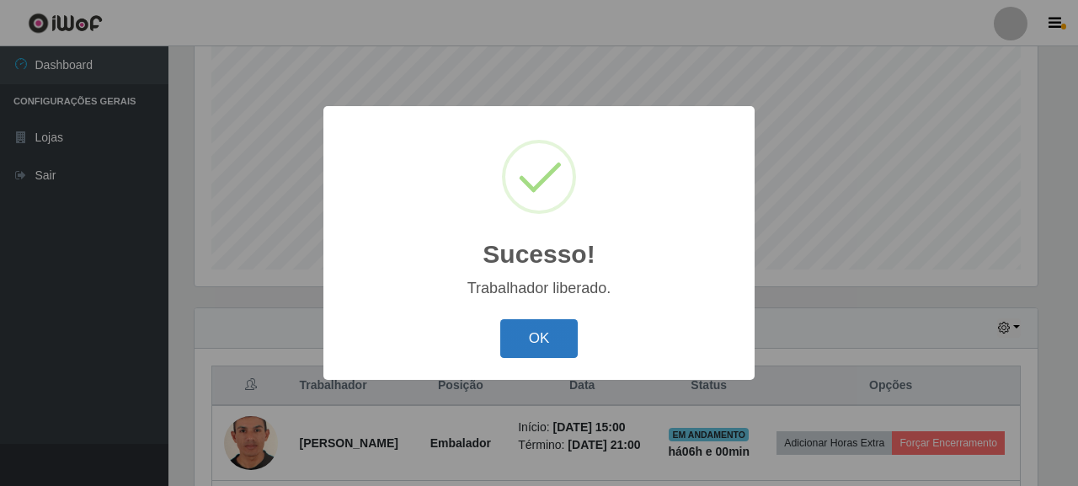
click at [519, 325] on button "OK" at bounding box center [539, 339] width 78 height 40
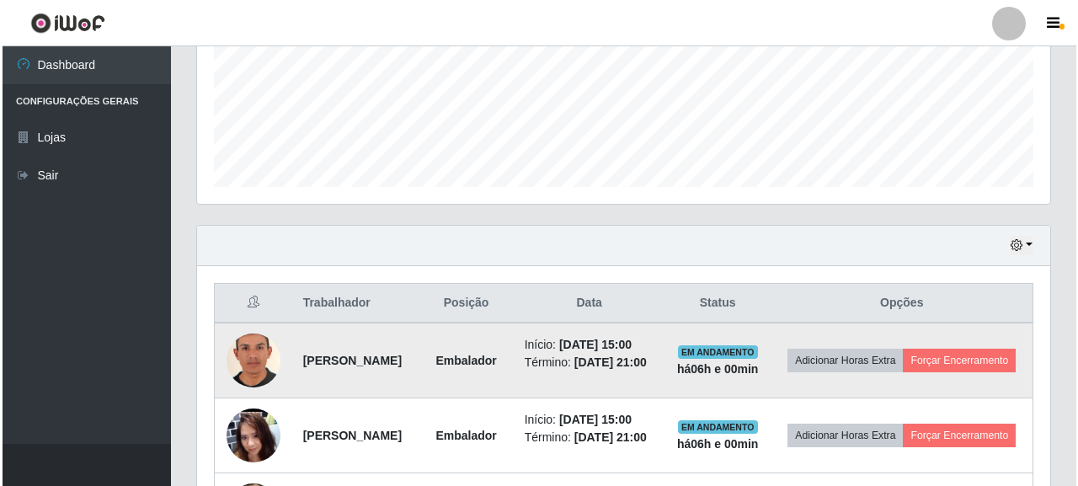
scroll to position [501, 0]
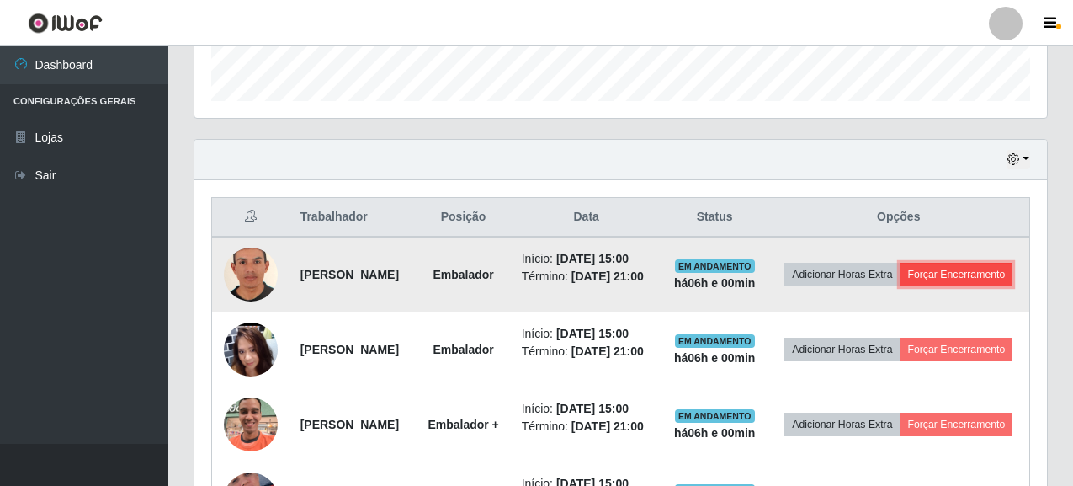
click at [952, 286] on button "Forçar Encerramento" at bounding box center [956, 275] width 113 height 24
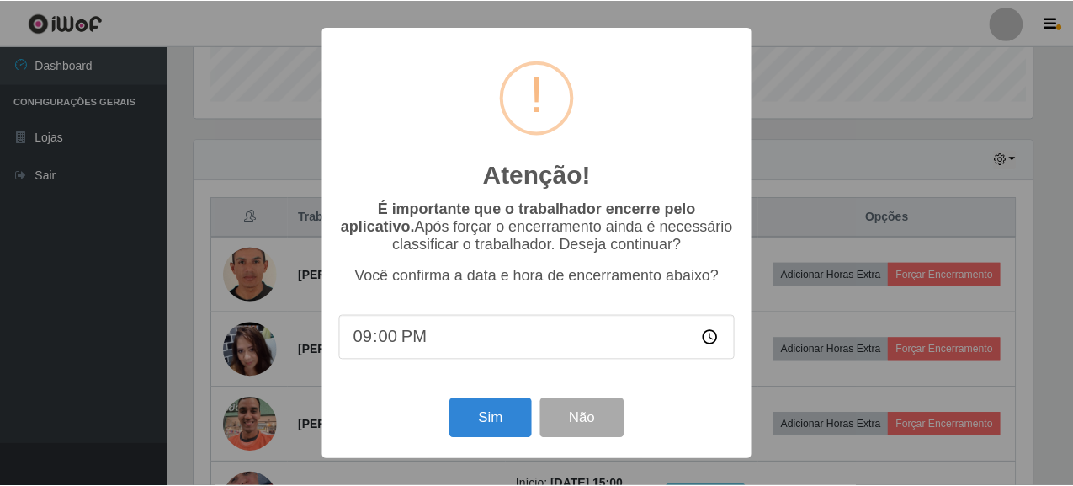
scroll to position [349, 843]
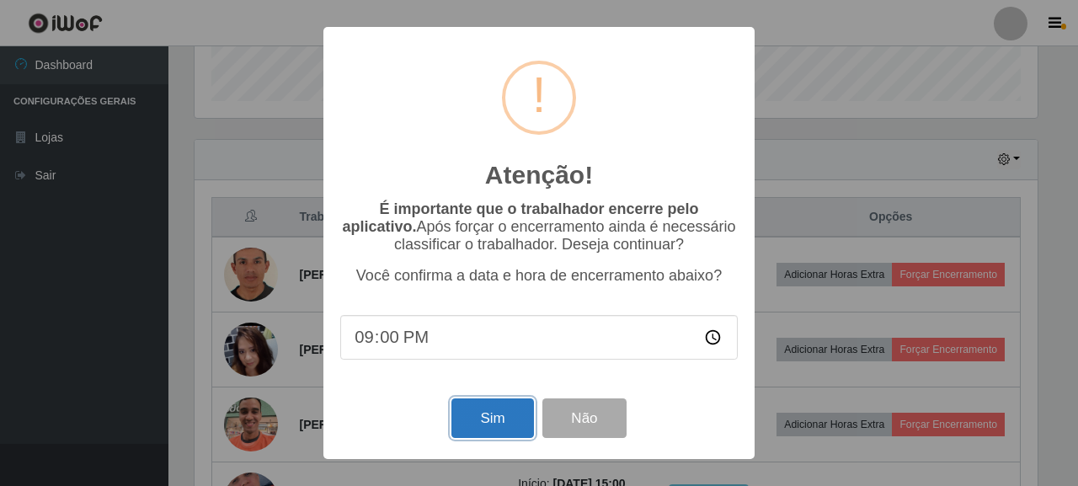
click at [494, 422] on button "Sim" at bounding box center [492, 418] width 82 height 40
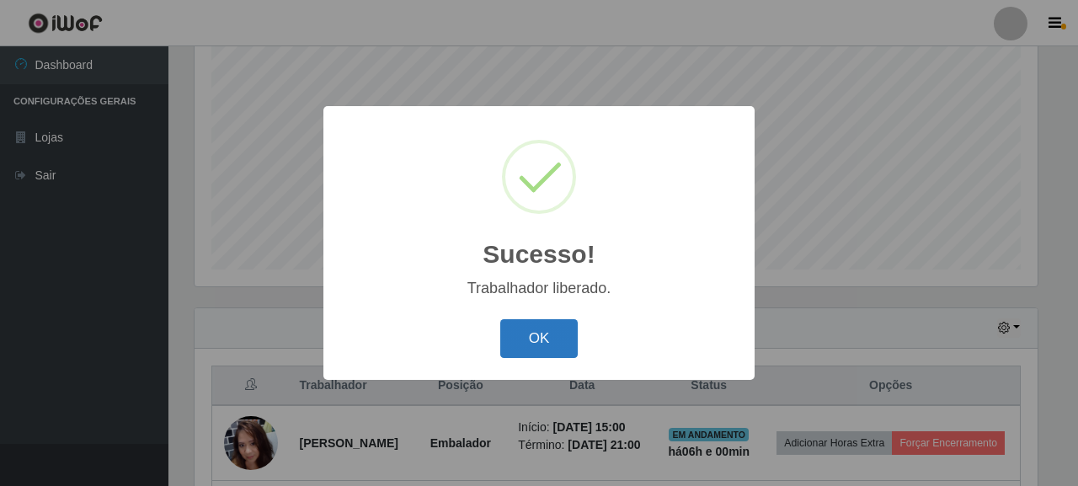
click at [567, 331] on button "OK" at bounding box center [539, 339] width 78 height 40
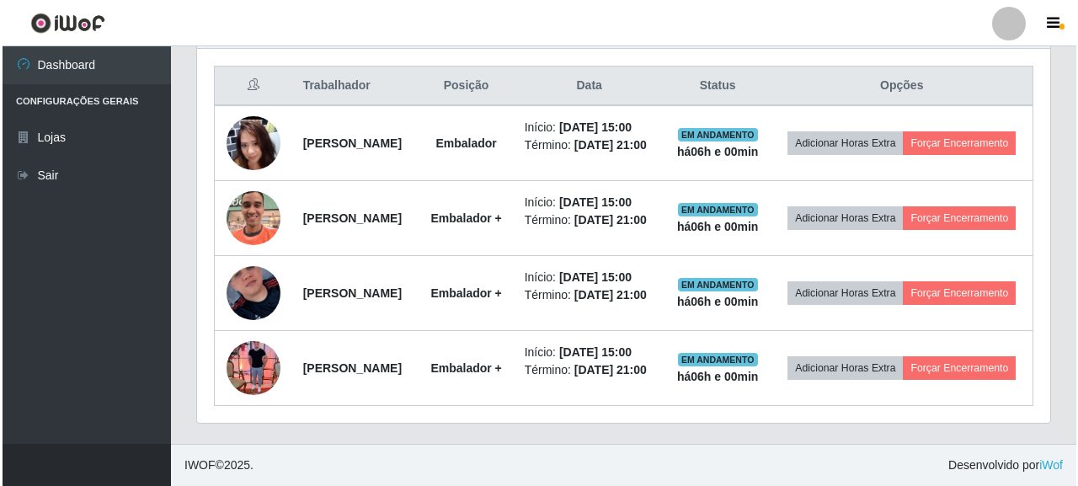
scroll to position [753, 0]
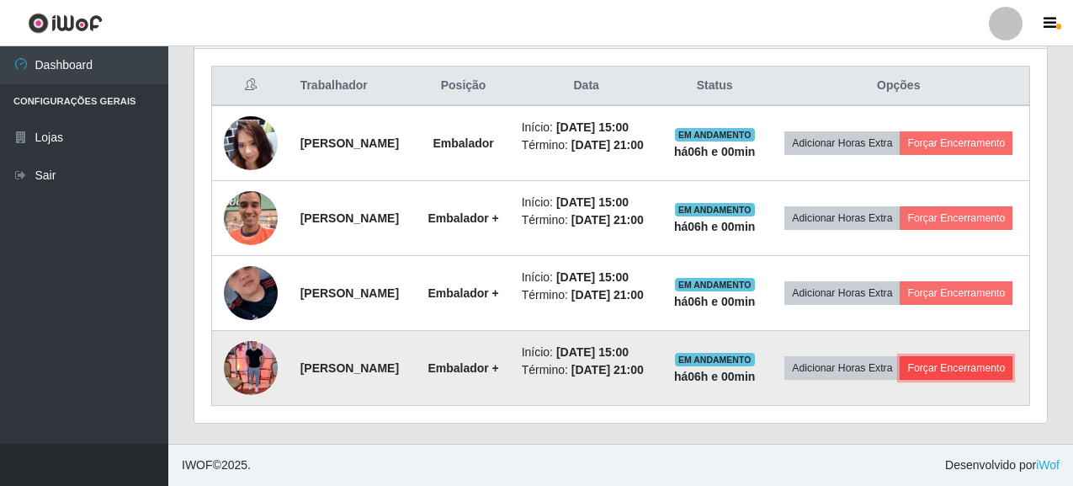
click at [931, 373] on button "Forçar Encerramento" at bounding box center [956, 368] width 113 height 24
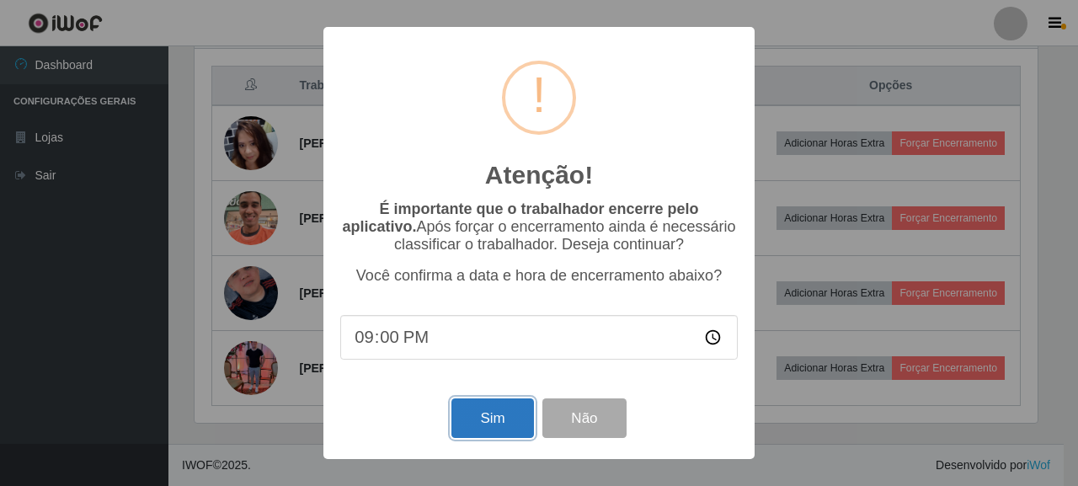
click at [457, 414] on button "Sim" at bounding box center [492, 418] width 82 height 40
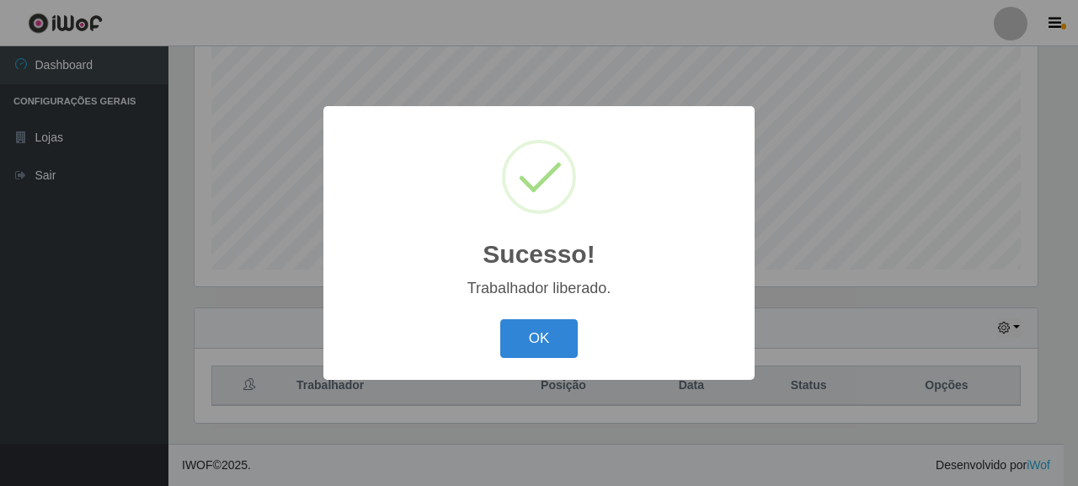
click at [905, 258] on div "Sucesso! × Trabalhador liberado. OK Cancel" at bounding box center [539, 243] width 1078 height 486
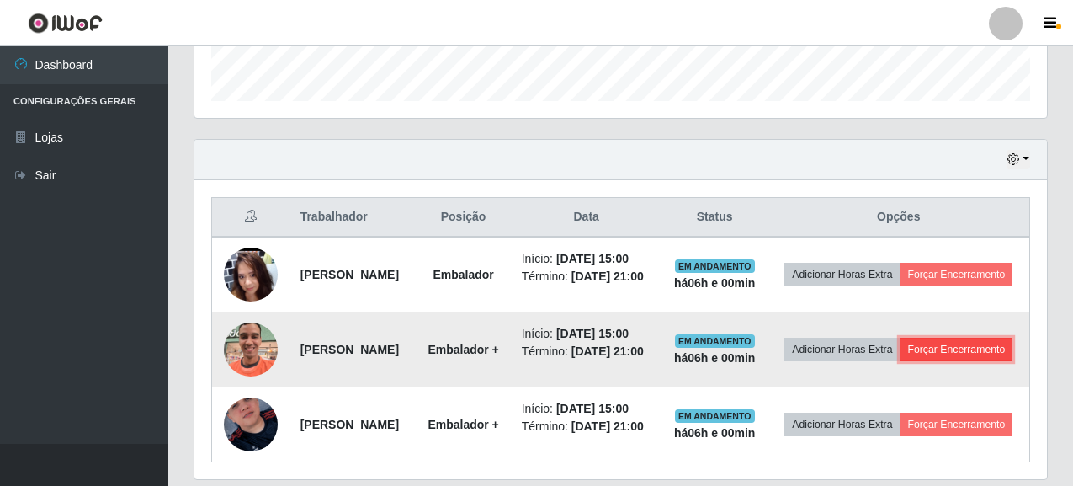
click at [900, 361] on button "Forçar Encerramento" at bounding box center [956, 350] width 113 height 24
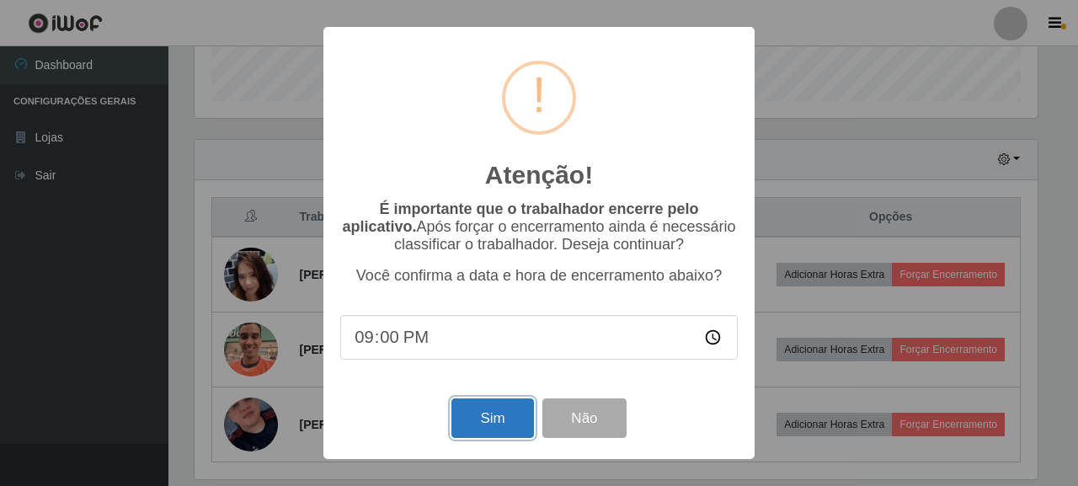
click at [513, 424] on button "Sim" at bounding box center [492, 418] width 82 height 40
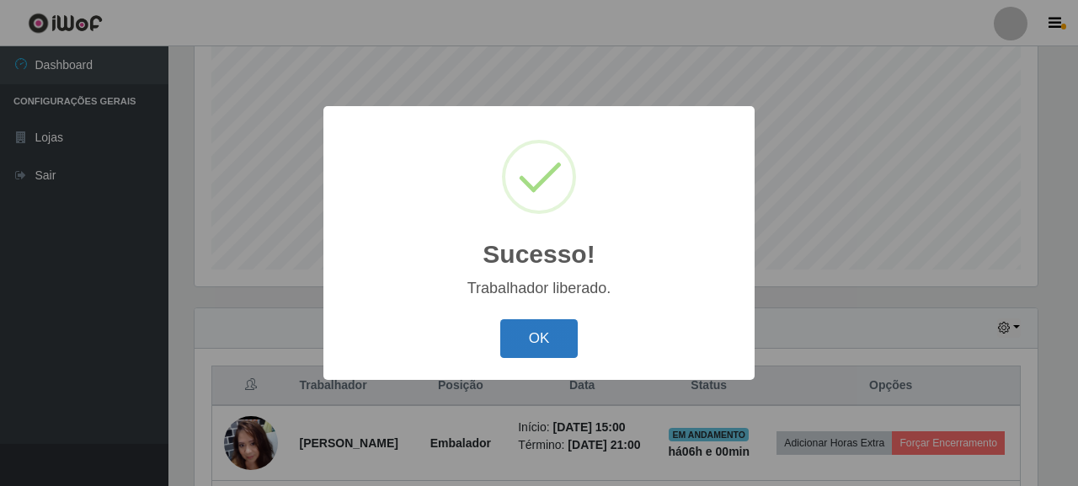
drag, startPoint x: 535, startPoint y: 352, endPoint x: 703, endPoint y: 362, distance: 168.7
click at [535, 352] on button "OK" at bounding box center [539, 339] width 78 height 40
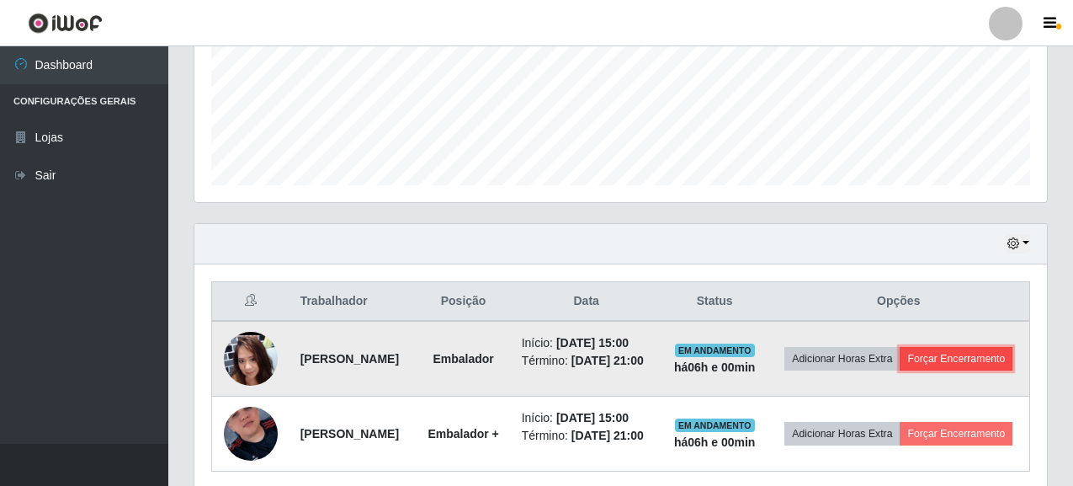
click at [900, 370] on button "Forçar Encerramento" at bounding box center [956, 359] width 113 height 24
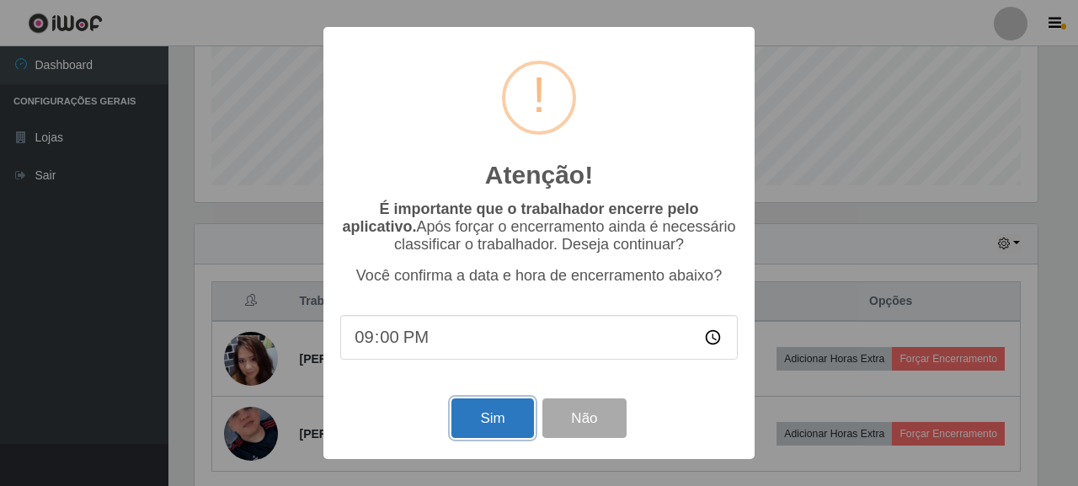
click at [512, 418] on button "Sim" at bounding box center [492, 418] width 82 height 40
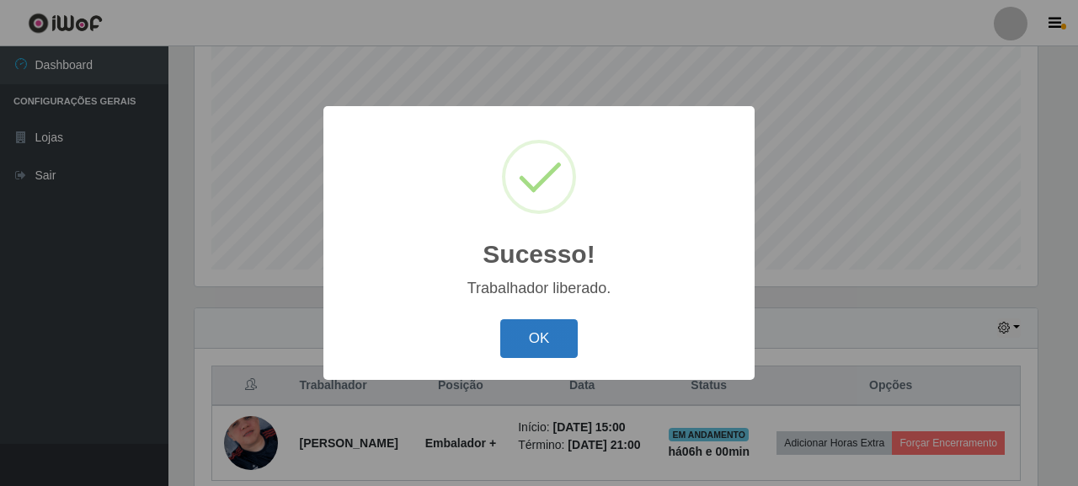
click at [546, 349] on button "OK" at bounding box center [539, 339] width 78 height 40
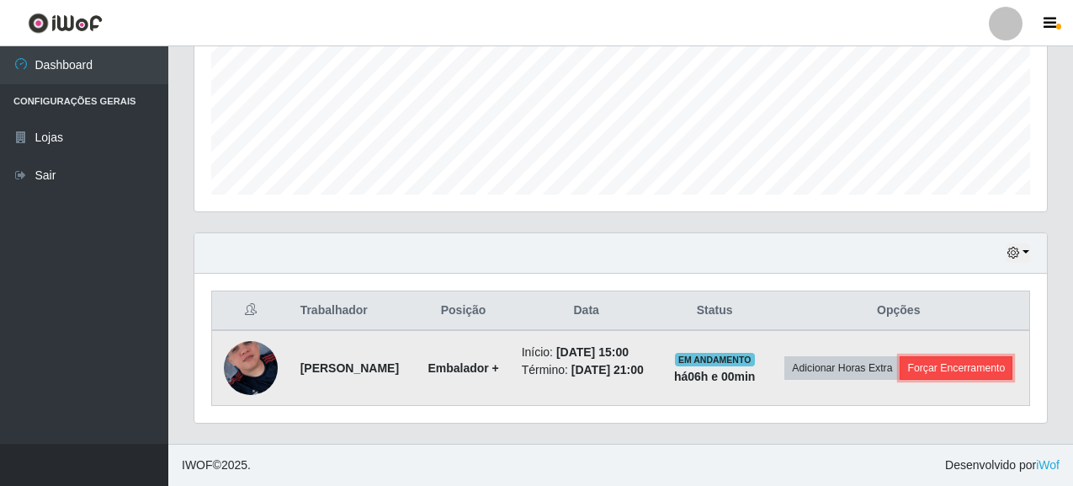
click at [900, 375] on button "Forçar Encerramento" at bounding box center [956, 368] width 113 height 24
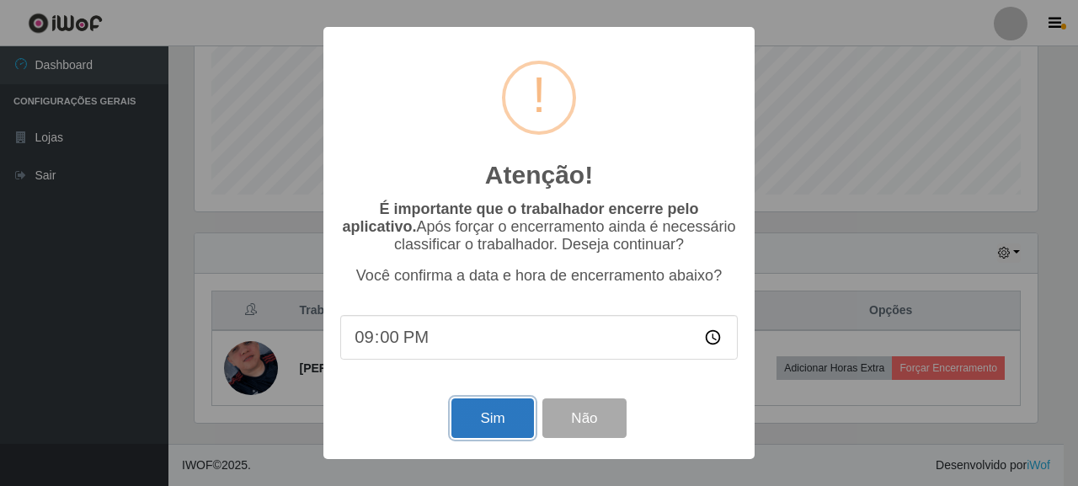
click at [508, 423] on button "Sim" at bounding box center [492, 418] width 82 height 40
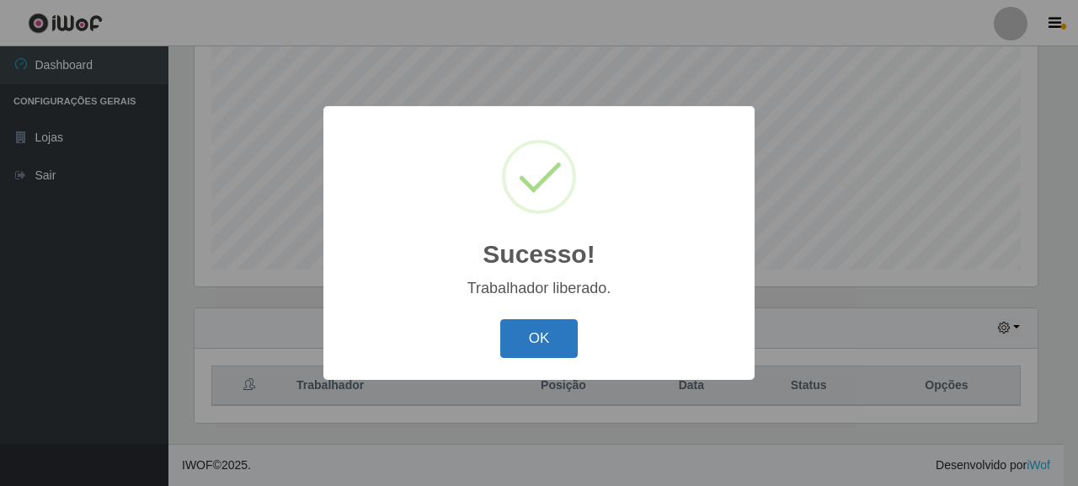
click at [551, 343] on button "OK" at bounding box center [539, 339] width 78 height 40
